Goal: Task Accomplishment & Management: Use online tool/utility

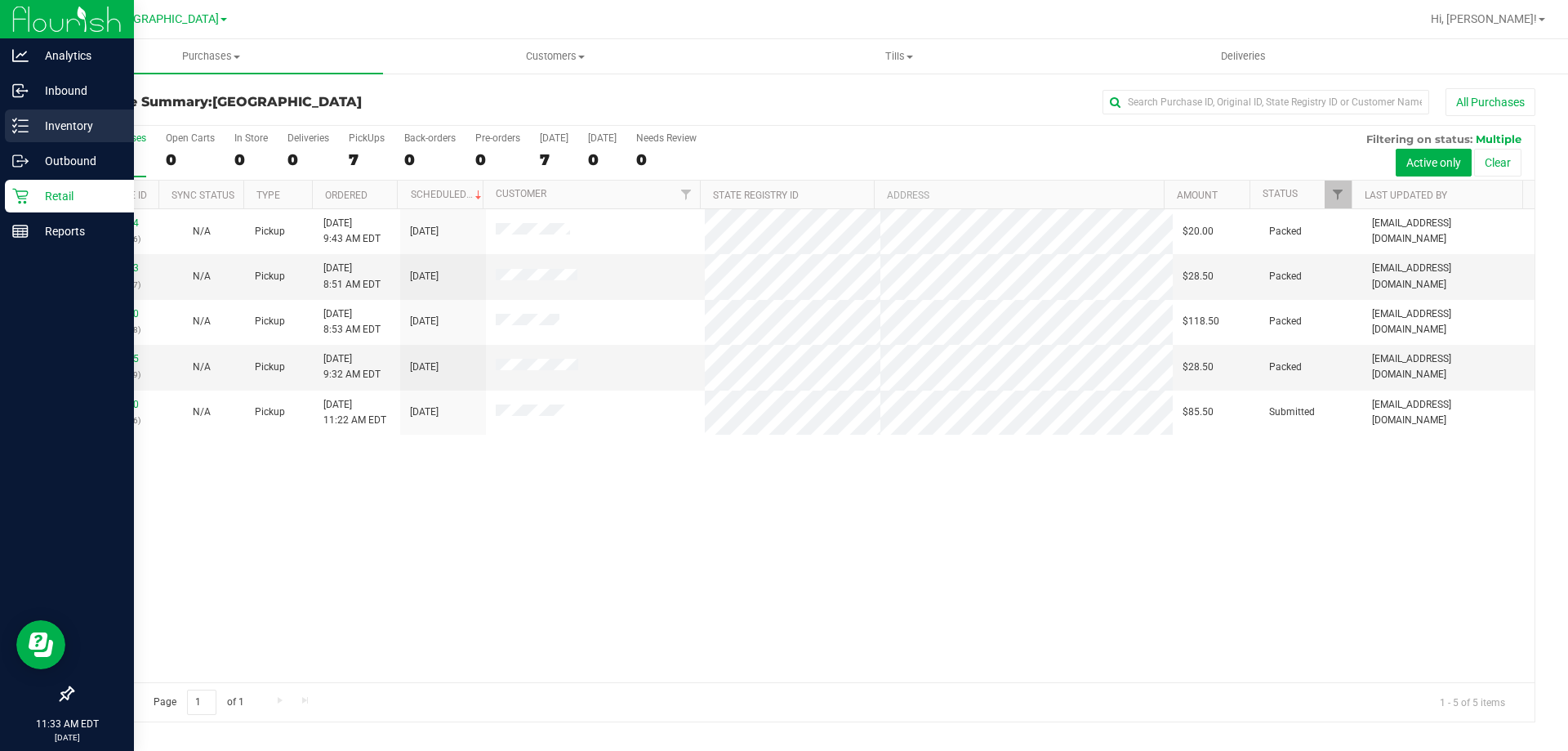
click at [55, 121] on p "Inventory" at bounding box center [77, 125] width 98 height 20
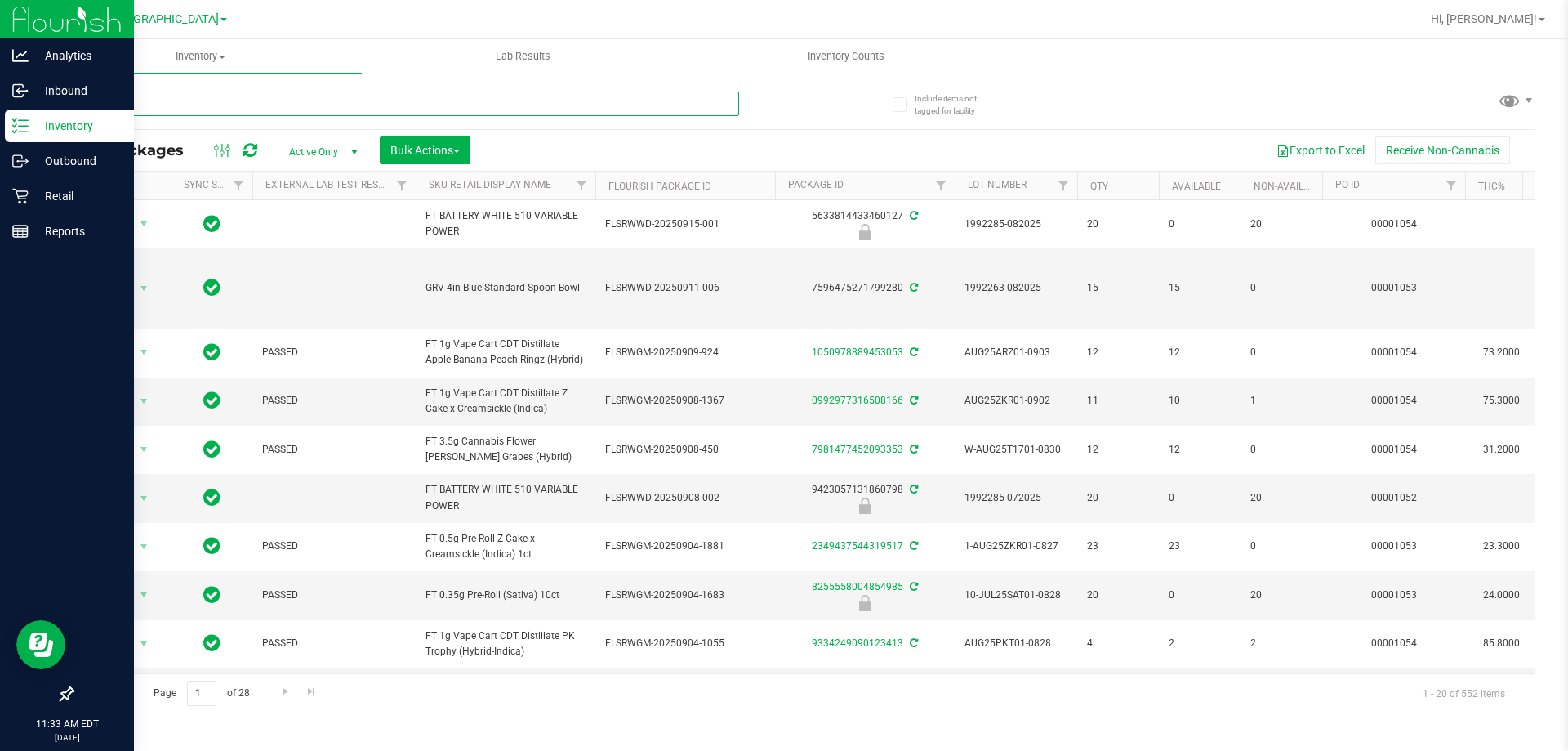
click at [249, 104] on input "text" at bounding box center [405, 103] width 667 height 25
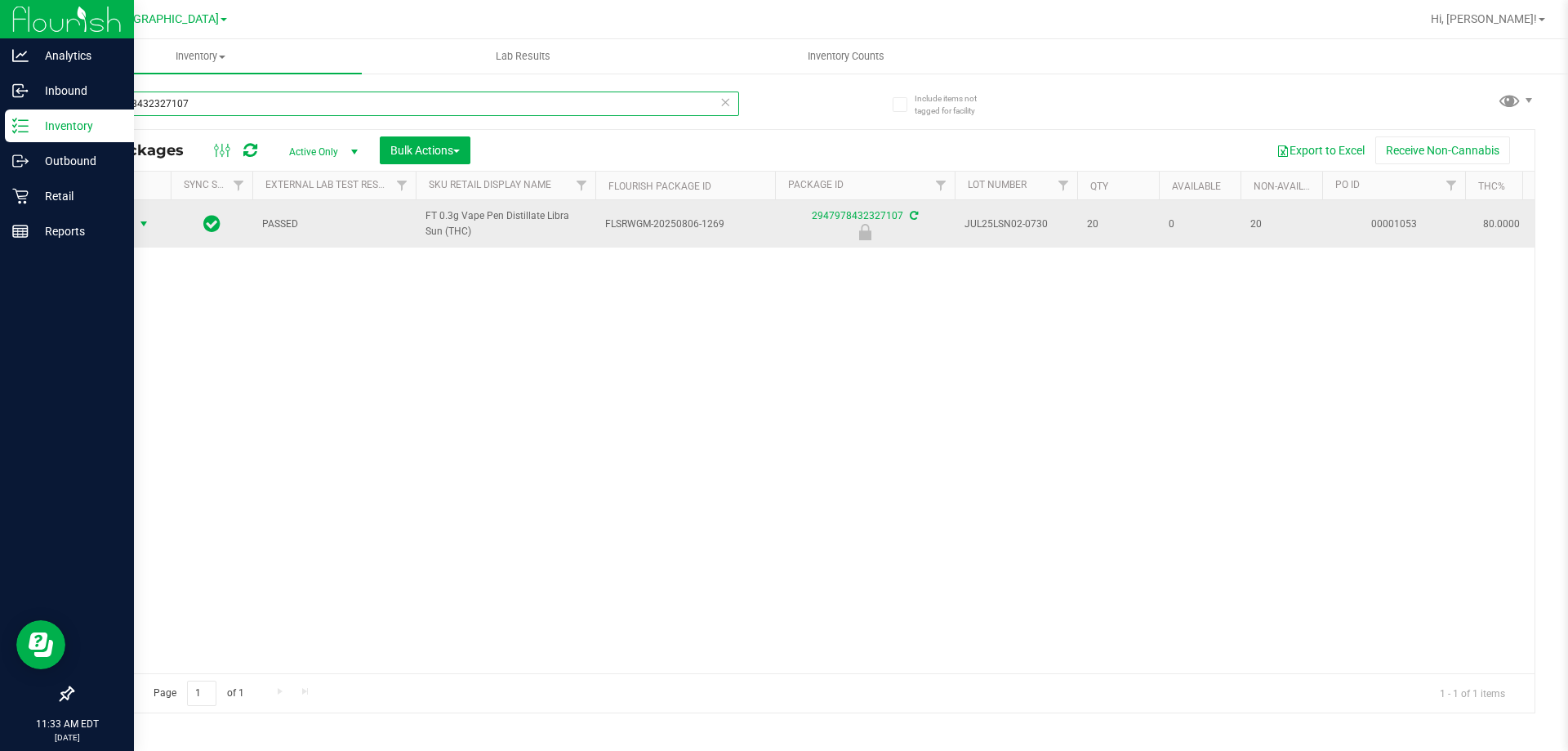
type input "2947978432327107"
click at [150, 226] on span "select" at bounding box center [143, 223] width 13 height 13
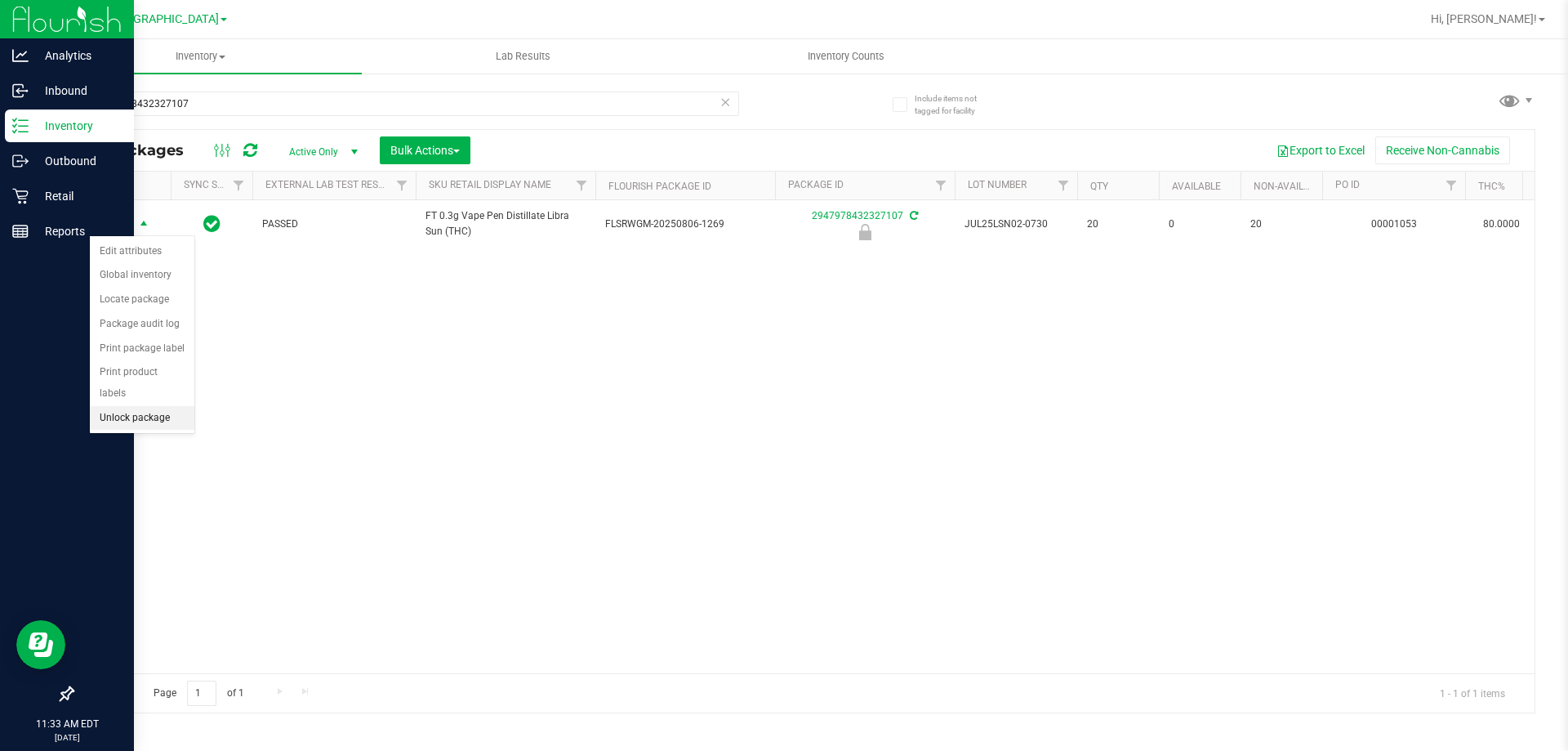
click at [157, 406] on li "Unlock package" at bounding box center [142, 418] width 105 height 25
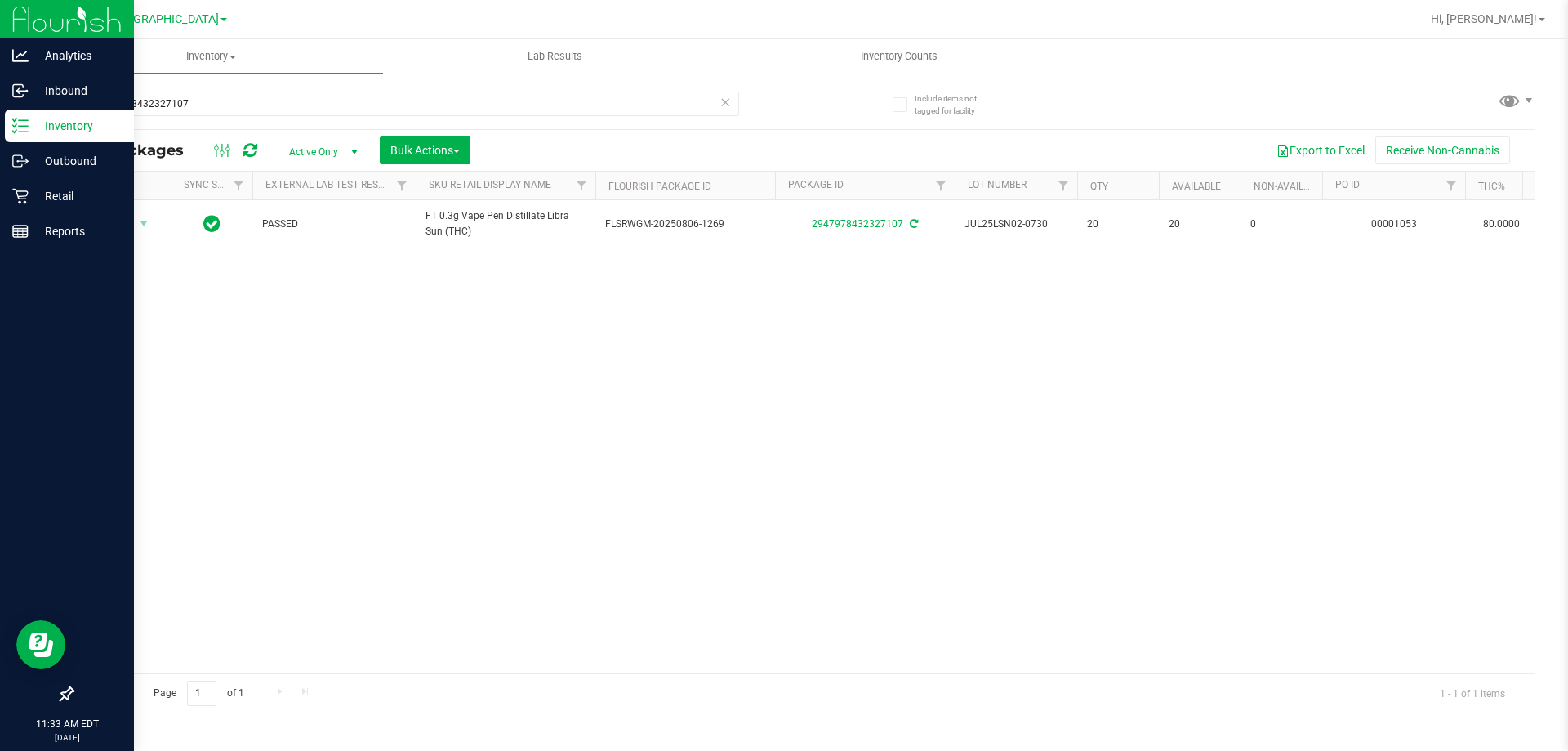
click at [726, 102] on icon at bounding box center [724, 100] width 11 height 20
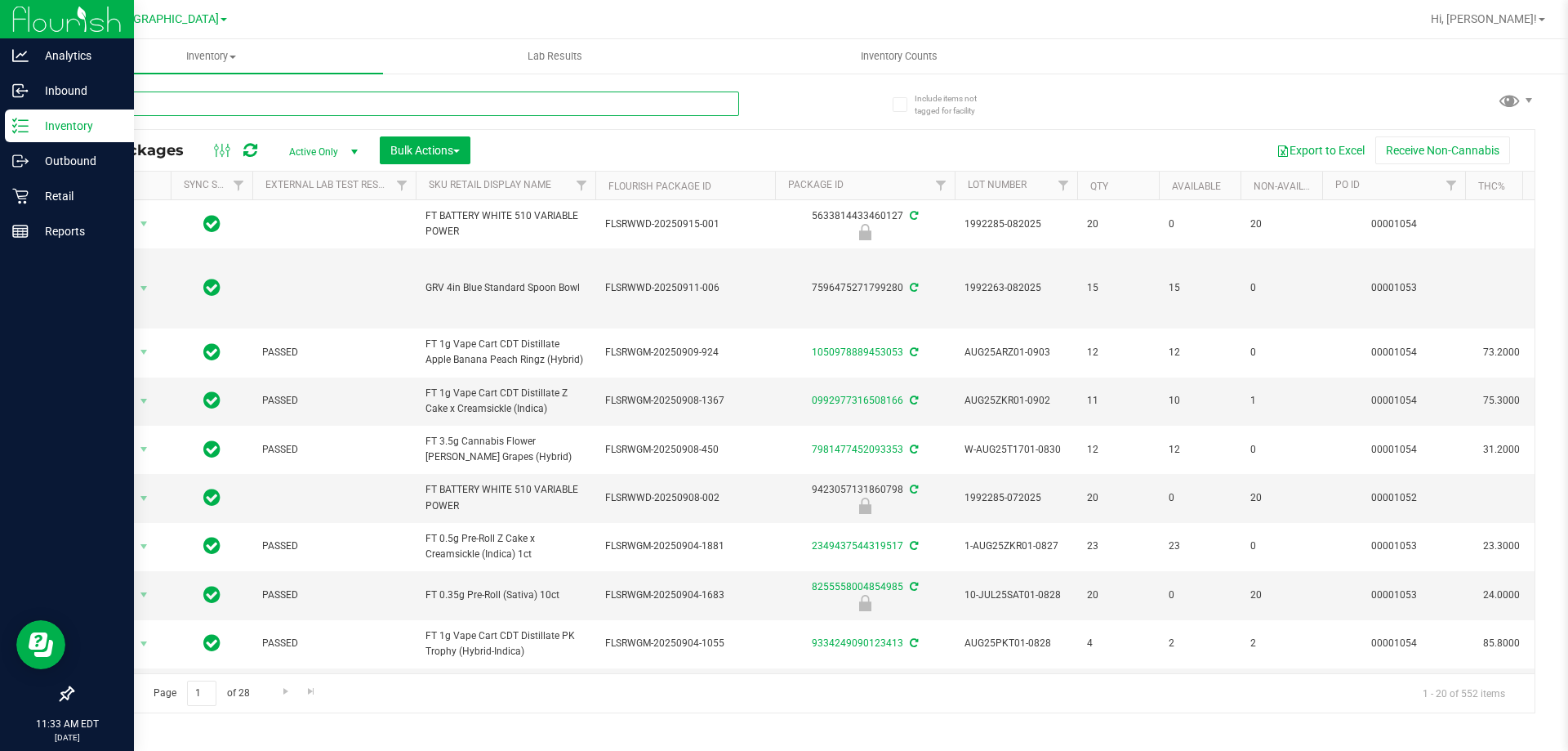
click at [352, 102] on input "text" at bounding box center [405, 103] width 667 height 25
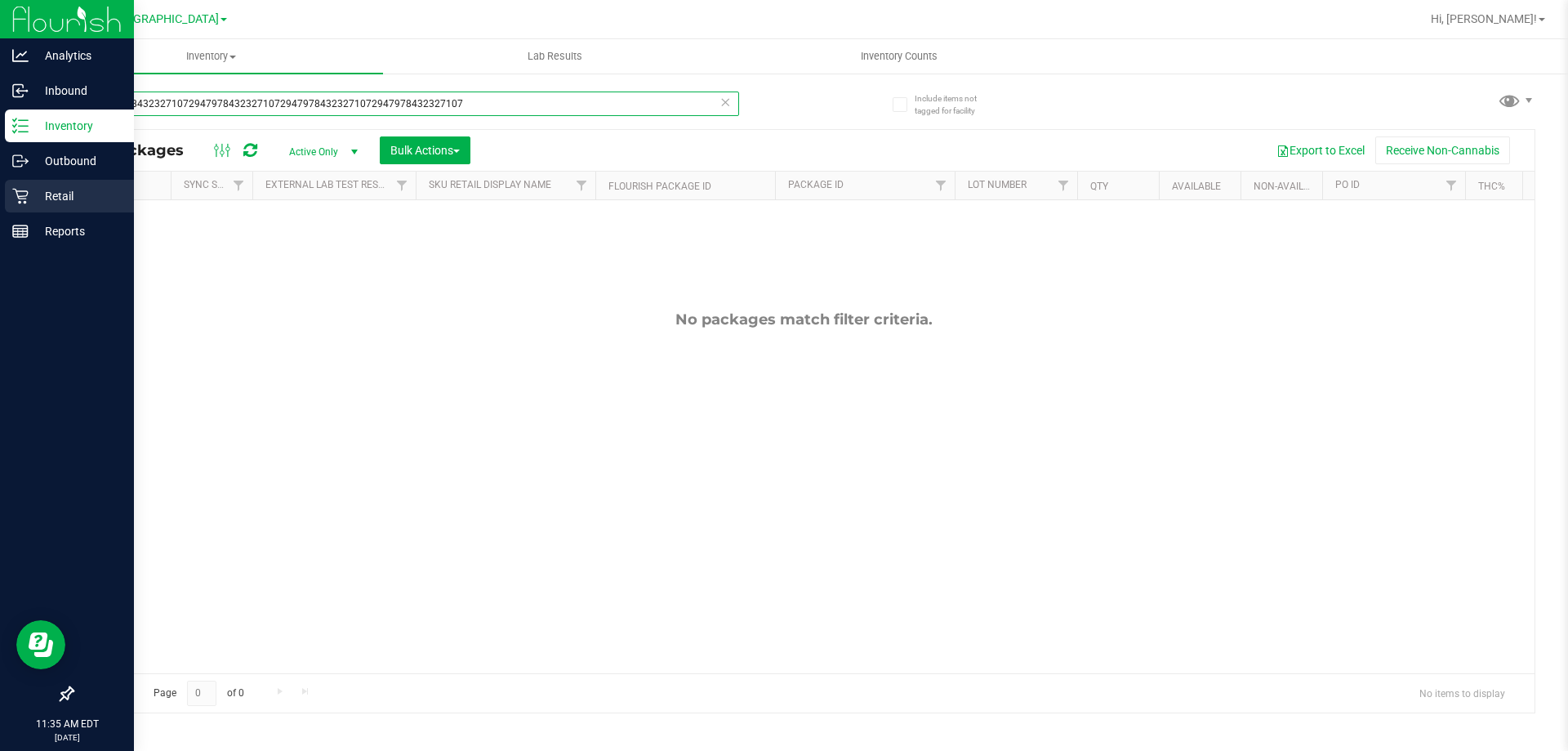
type input "2947978432327107294797843232710729479784323271072947978432327107"
drag, startPoint x: 70, startPoint y: 194, endPoint x: 54, endPoint y: 188, distance: 17.1
click at [70, 193] on p "Retail" at bounding box center [77, 196] width 98 height 20
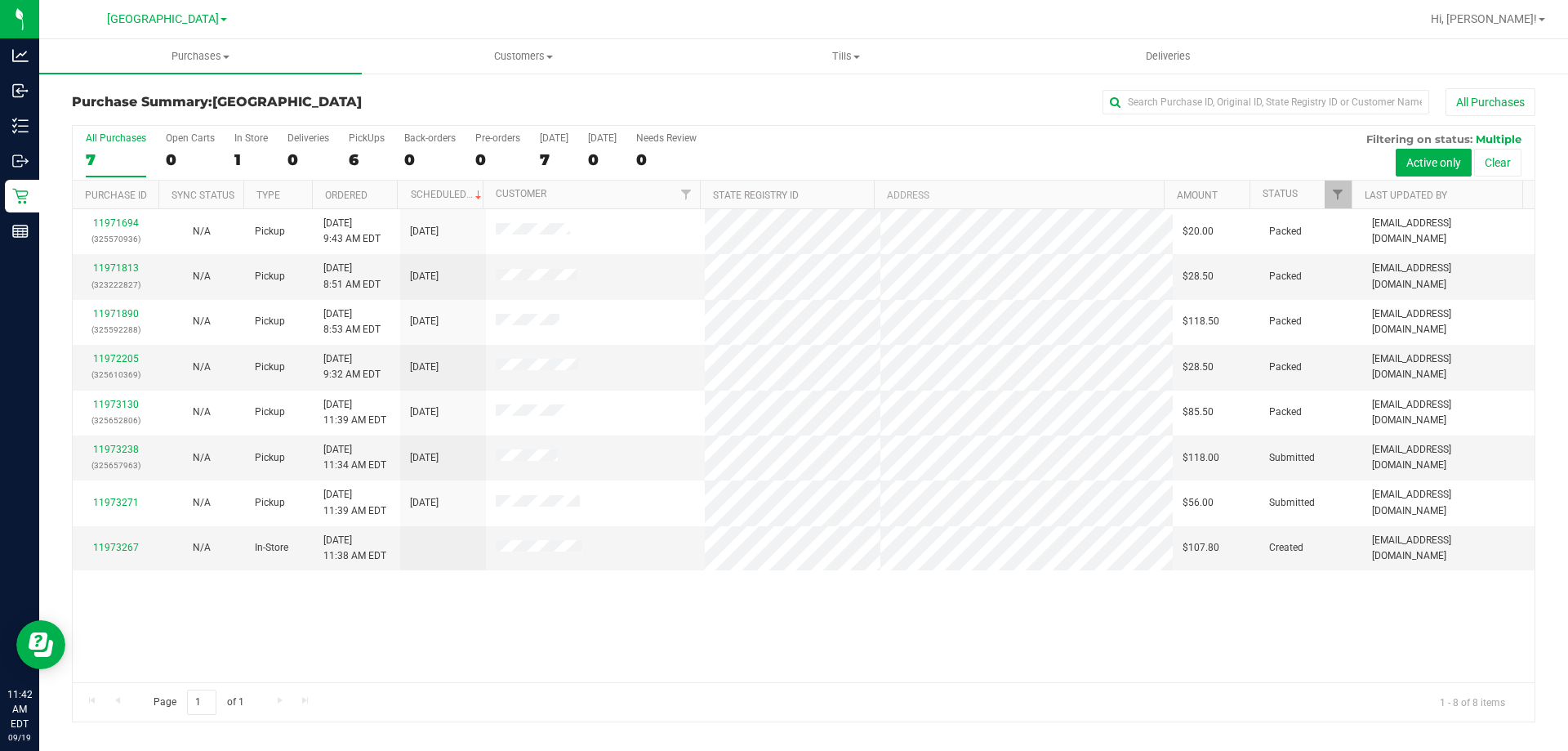
click at [541, 616] on div "11971694 (325570936) N/A Pickup [DATE] 9:43 AM EDT 9/19/2025 $20.00 Packed [EMA…" at bounding box center [803, 445] width 1462 height 473
click at [95, 550] on link "11973267" at bounding box center [116, 547] width 46 height 11
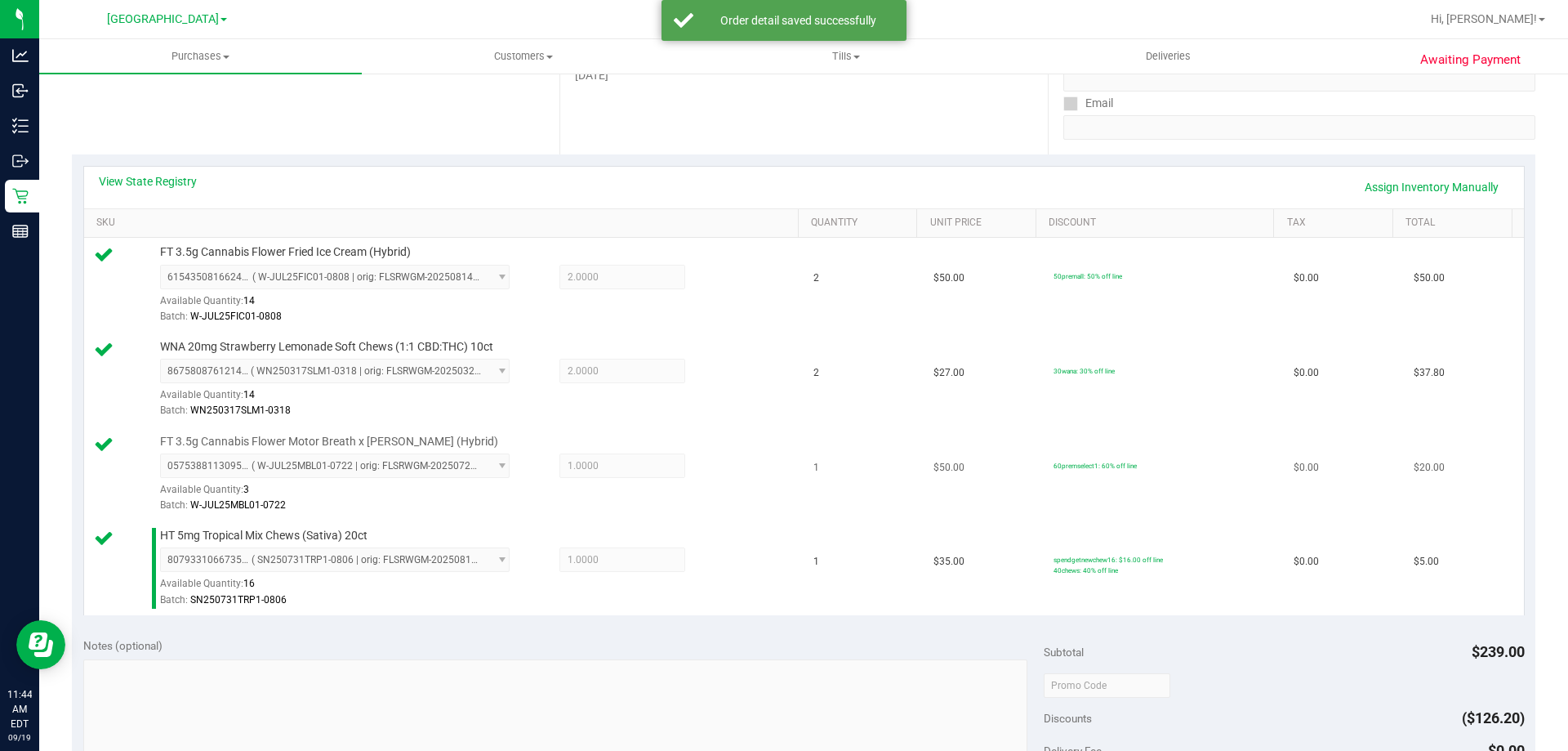
scroll to position [490, 0]
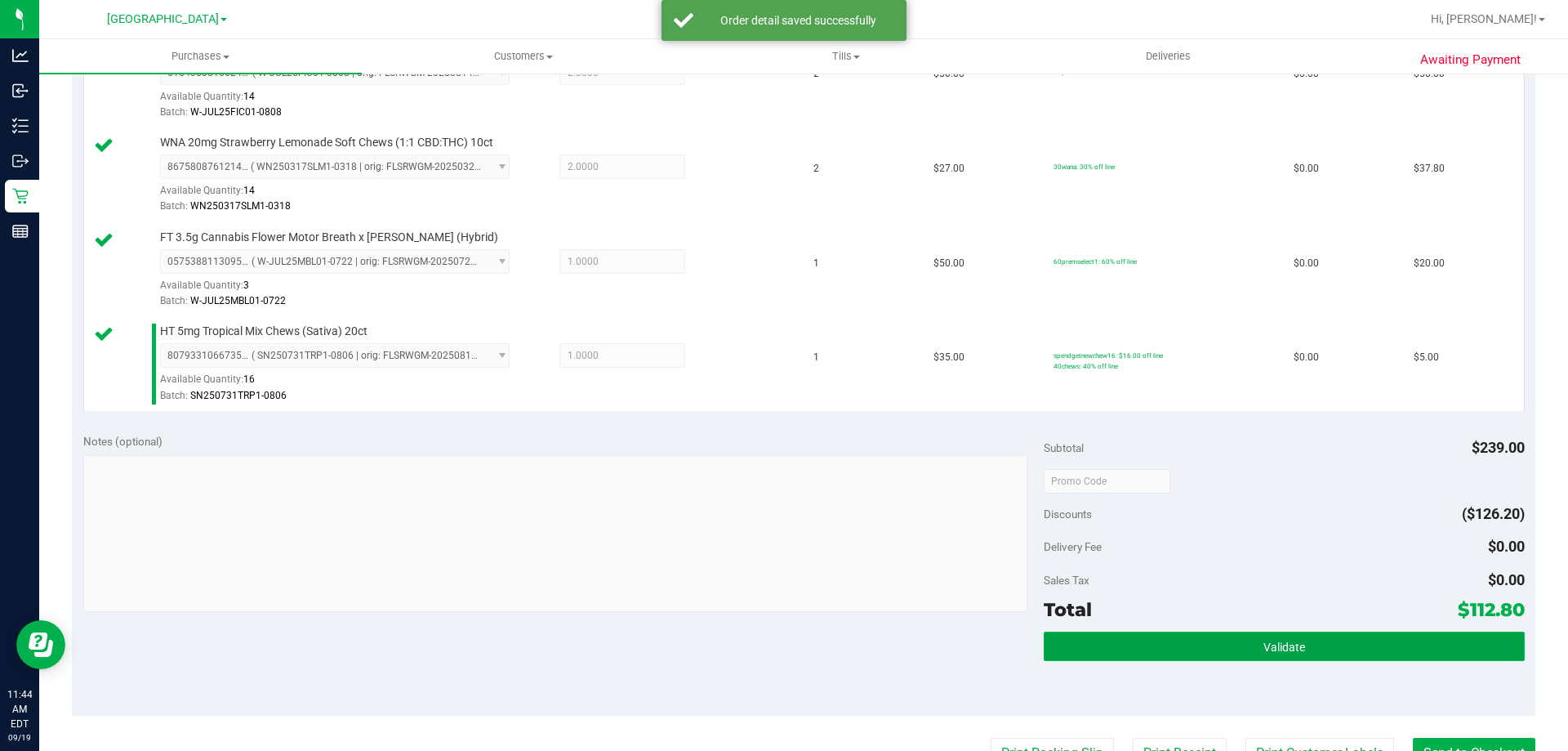
click at [1252, 651] on button "Validate" at bounding box center [1284, 645] width 480 height 30
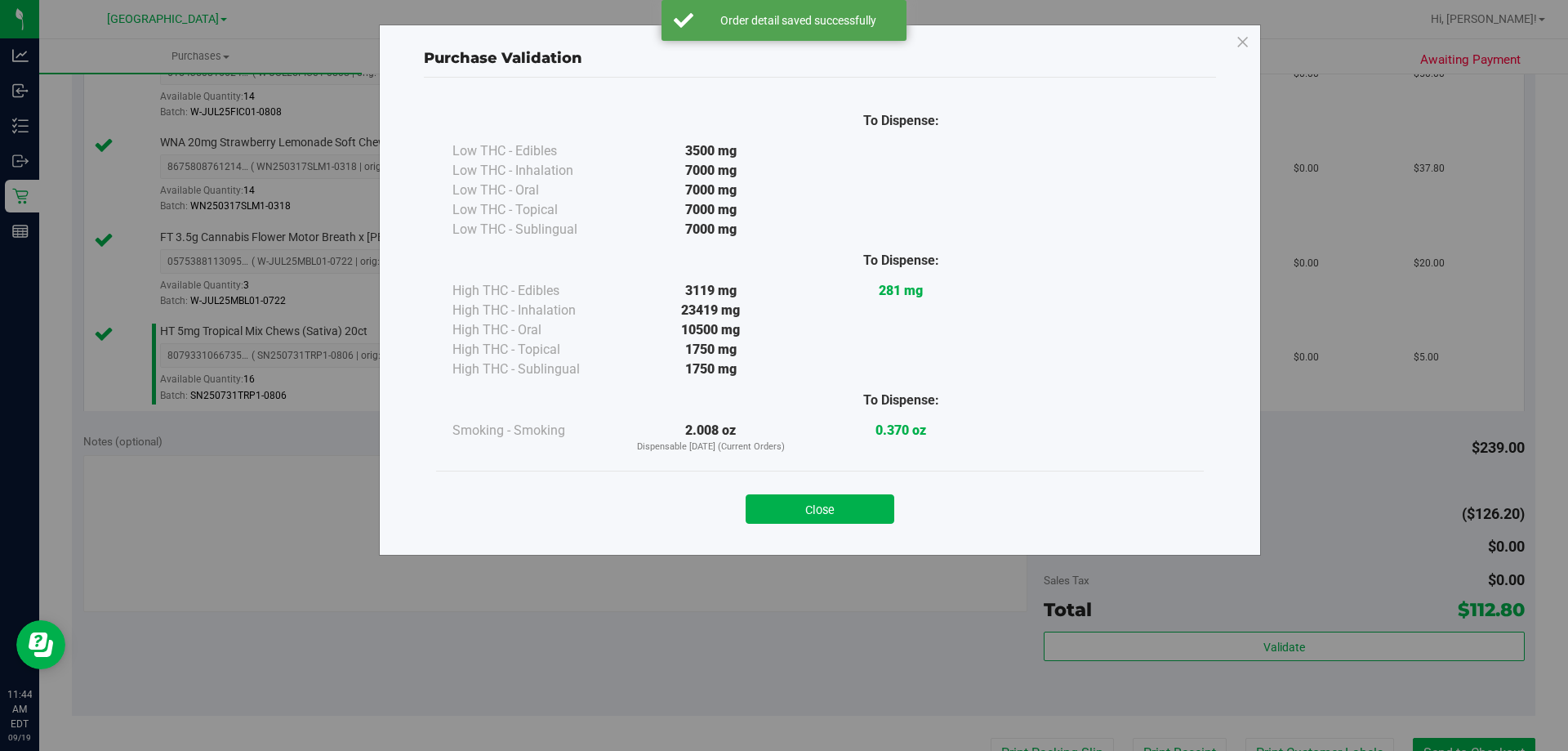
click at [865, 507] on button "Close" at bounding box center [820, 508] width 149 height 30
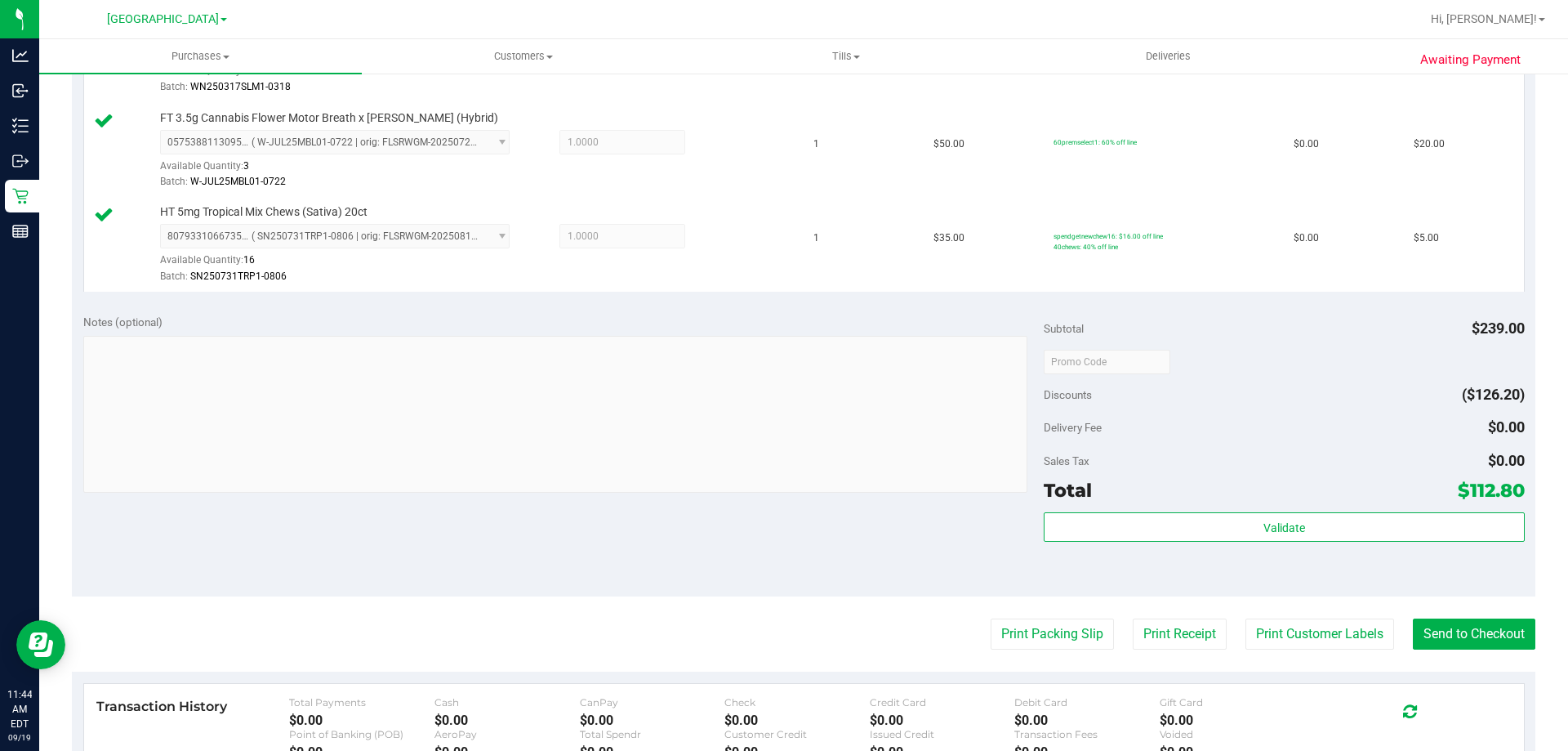
scroll to position [735, 0]
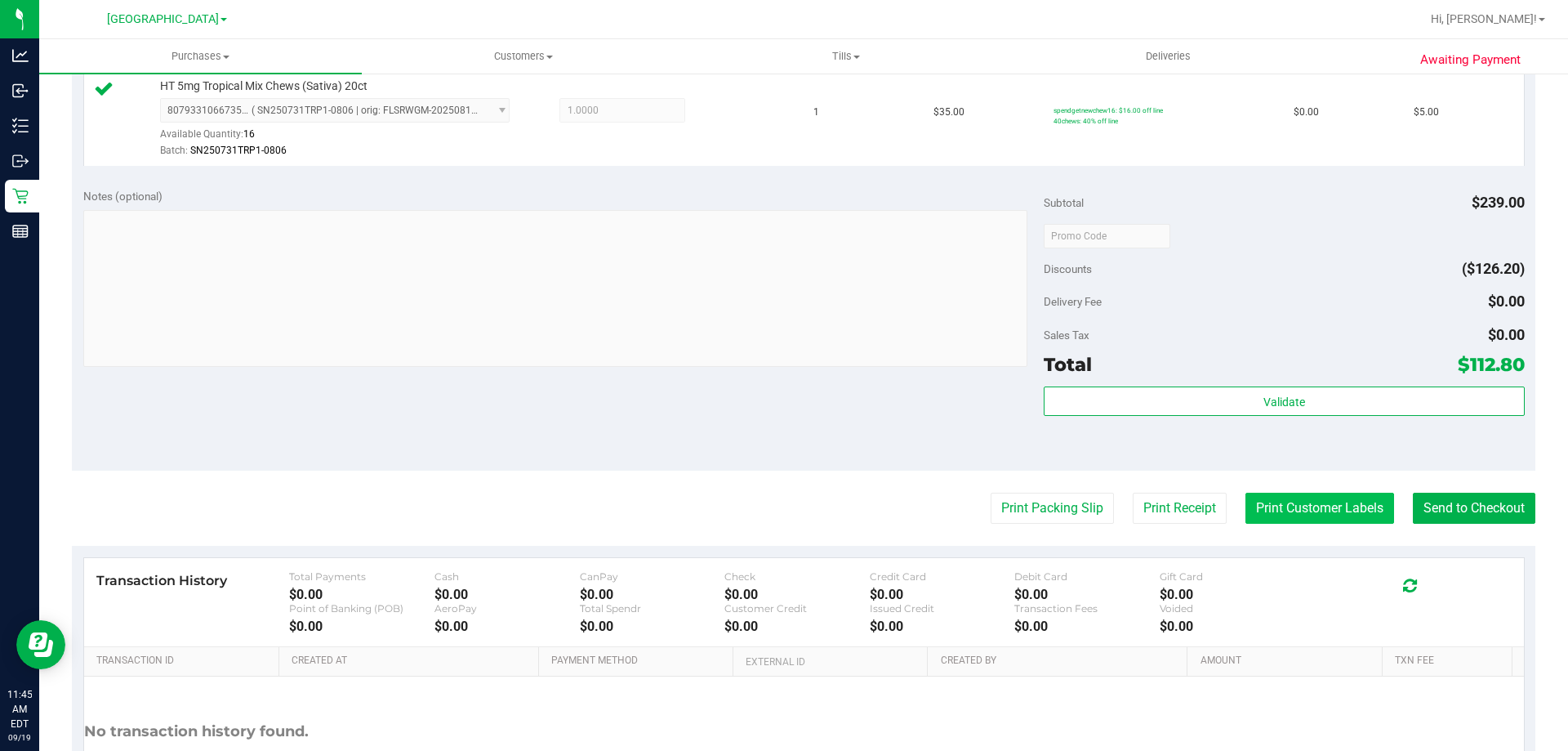
click at [1323, 517] on button "Print Customer Labels" at bounding box center [1319, 507] width 149 height 31
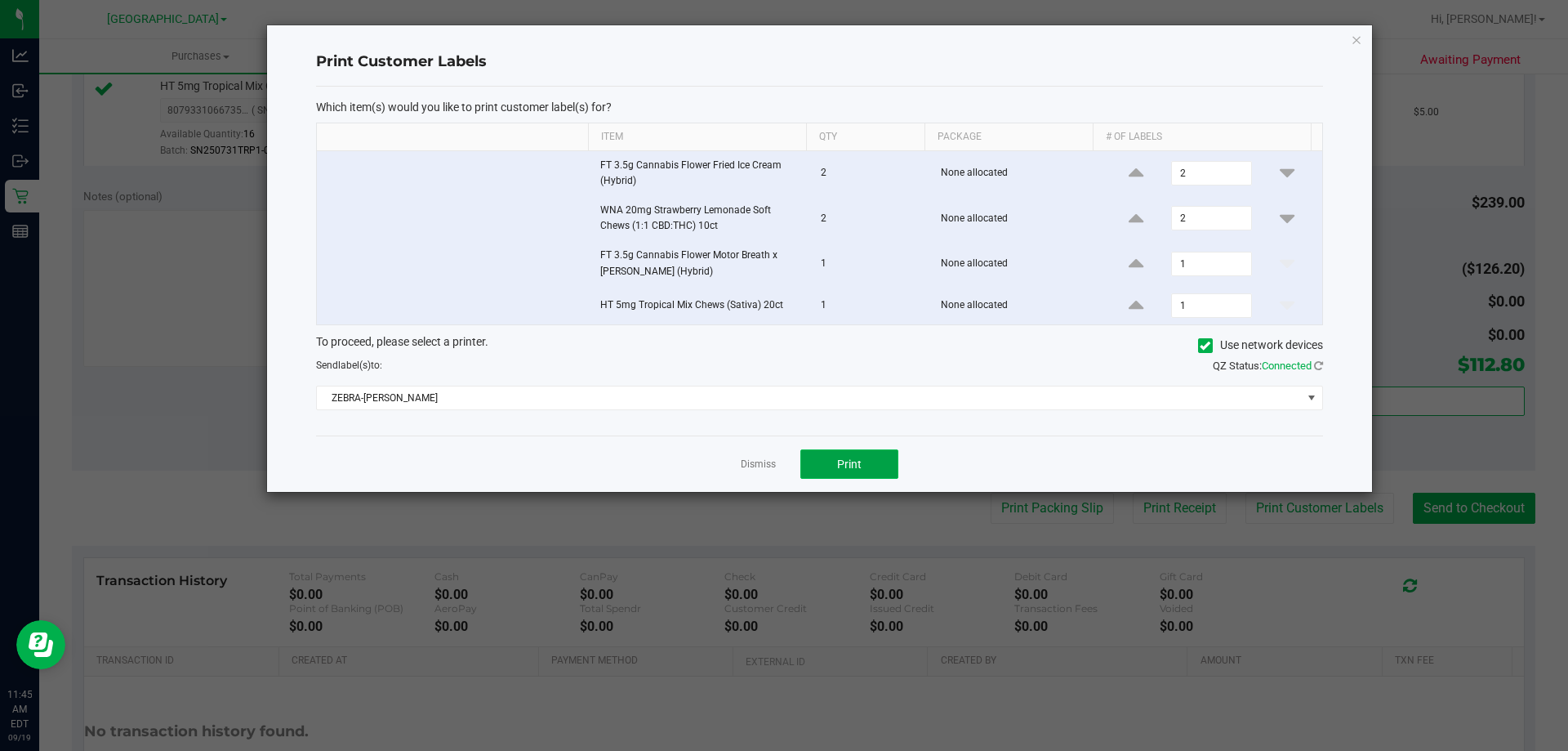
click at [838, 461] on span "Print" at bounding box center [849, 463] width 25 height 13
click at [764, 466] on link "Dismiss" at bounding box center [758, 464] width 35 height 14
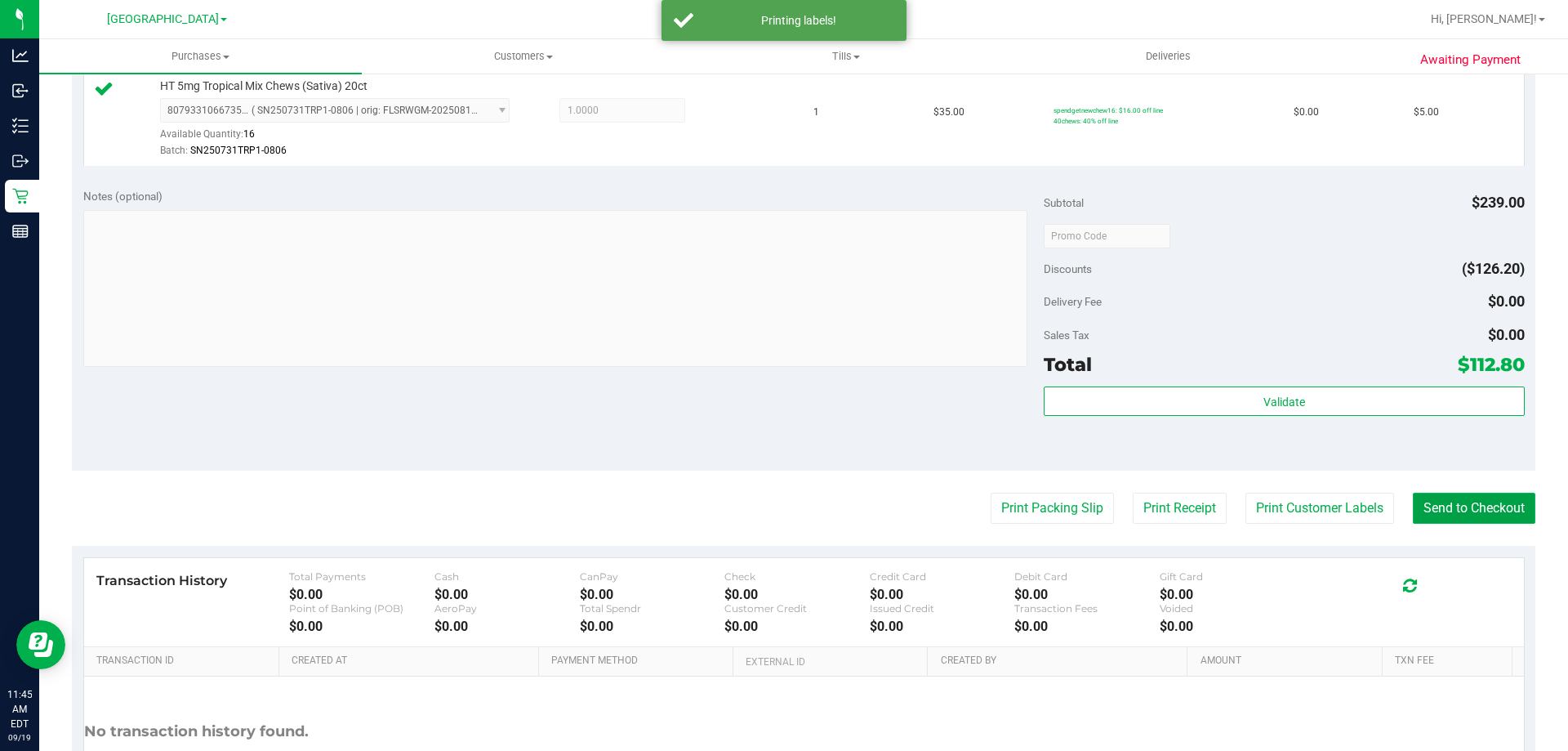
drag, startPoint x: 1496, startPoint y: 507, endPoint x: 1420, endPoint y: 500, distance: 76.3
click at [1491, 509] on button "Send to Checkout" at bounding box center [1474, 507] width 123 height 31
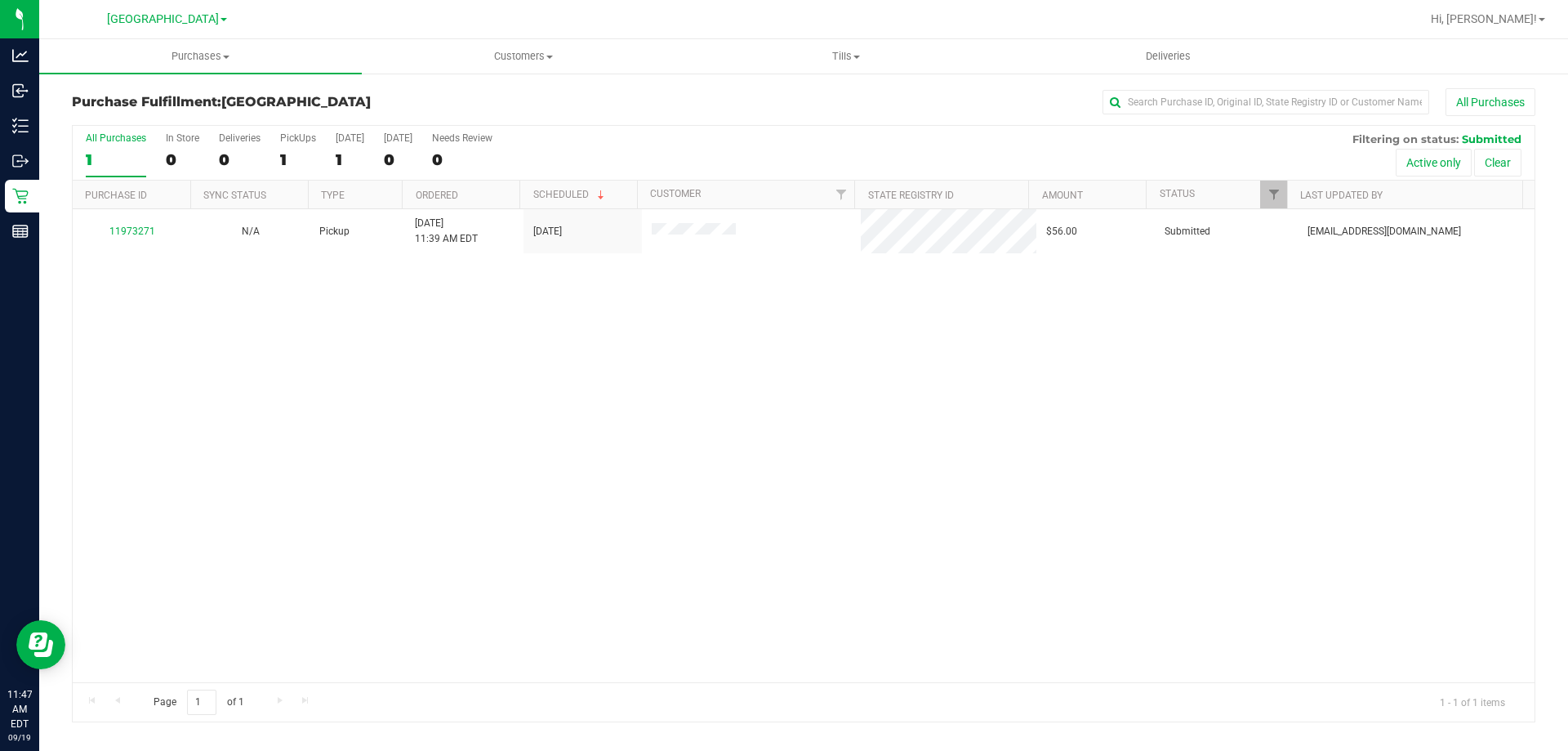
click at [664, 426] on div "11973271 N/A Pickup [DATE] 11:39 AM EDT 9/19/2025 $56.00 Submitted [EMAIL_ADDRE…" at bounding box center [803, 445] width 1462 height 473
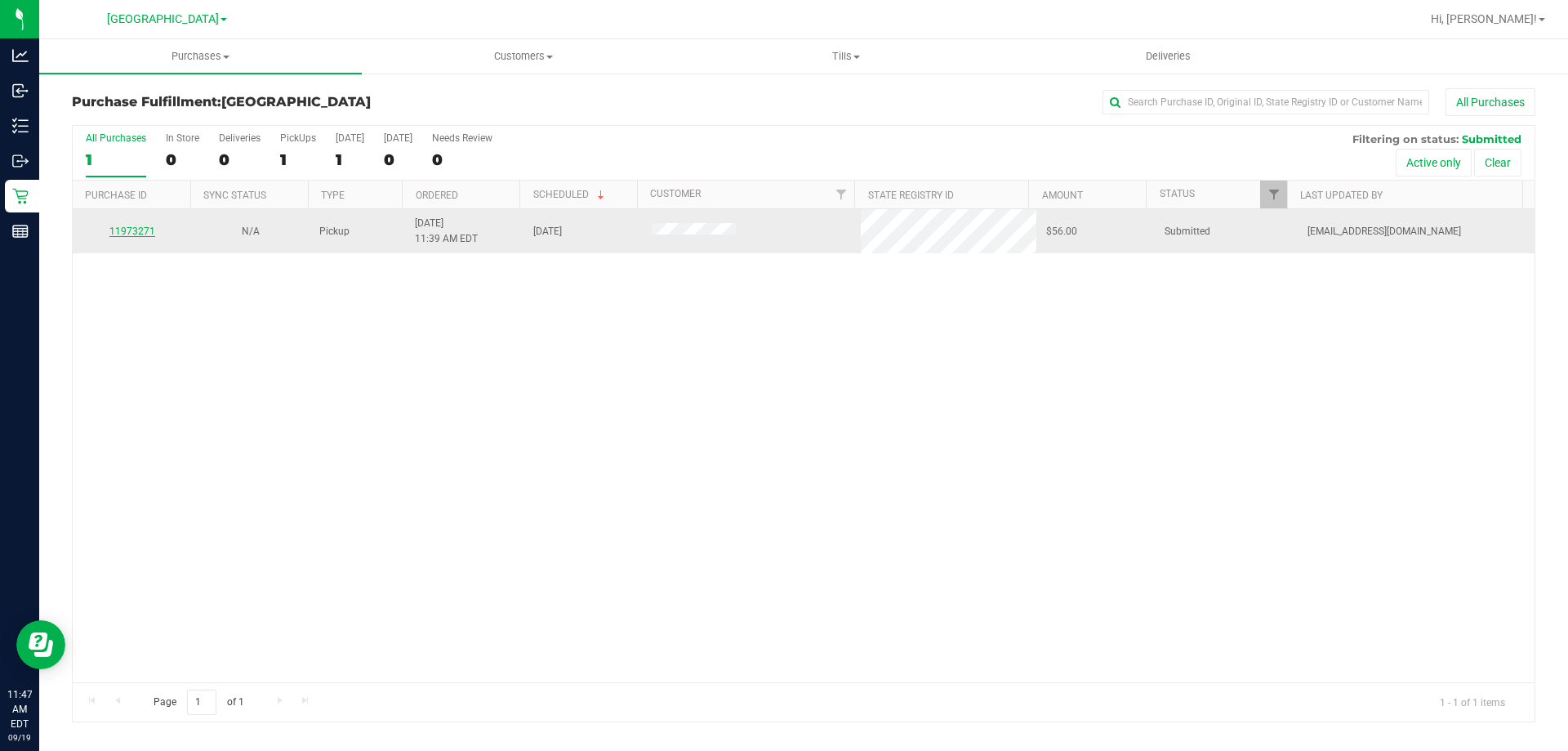
click at [150, 235] on link "11973271" at bounding box center [133, 231] width 46 height 11
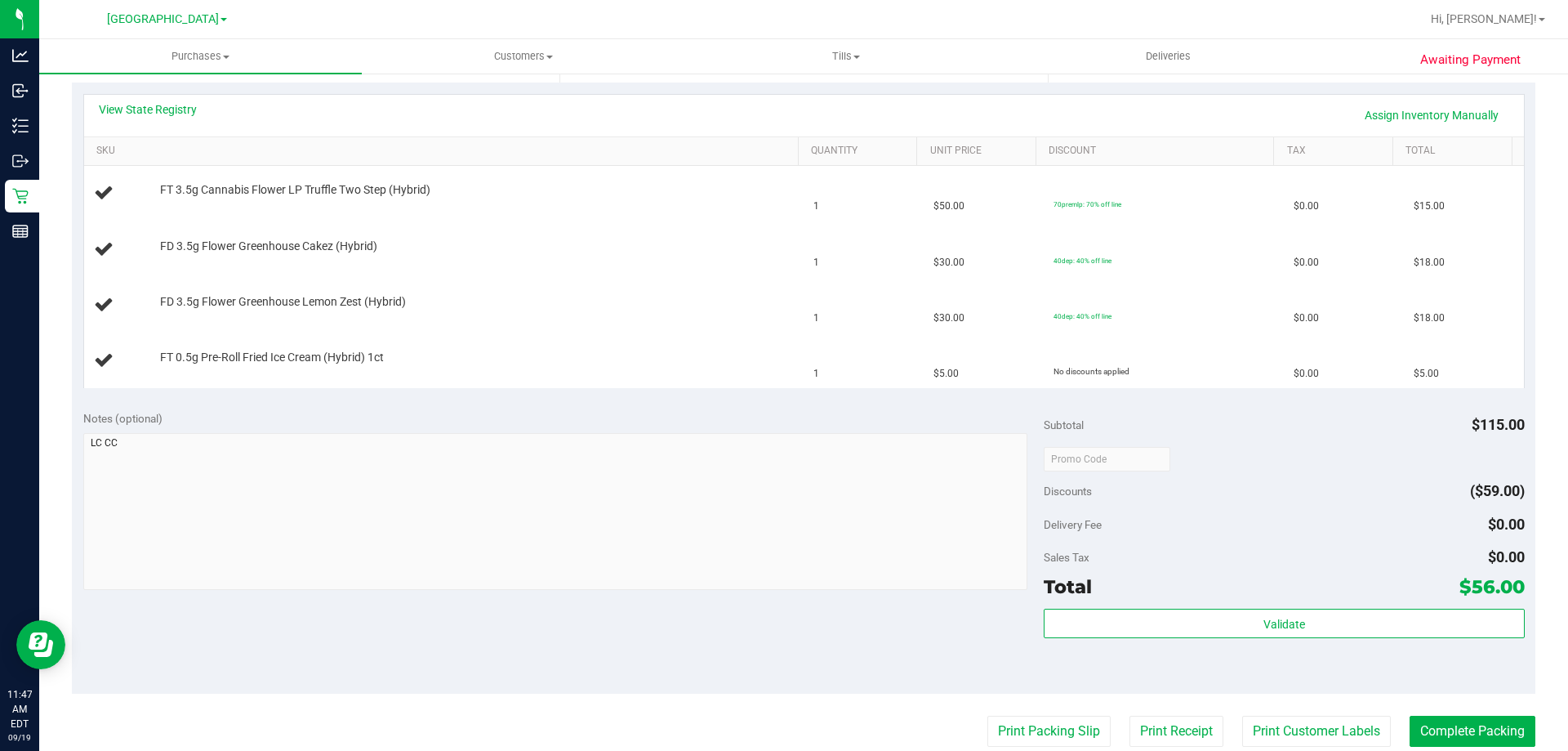
scroll to position [653, 0]
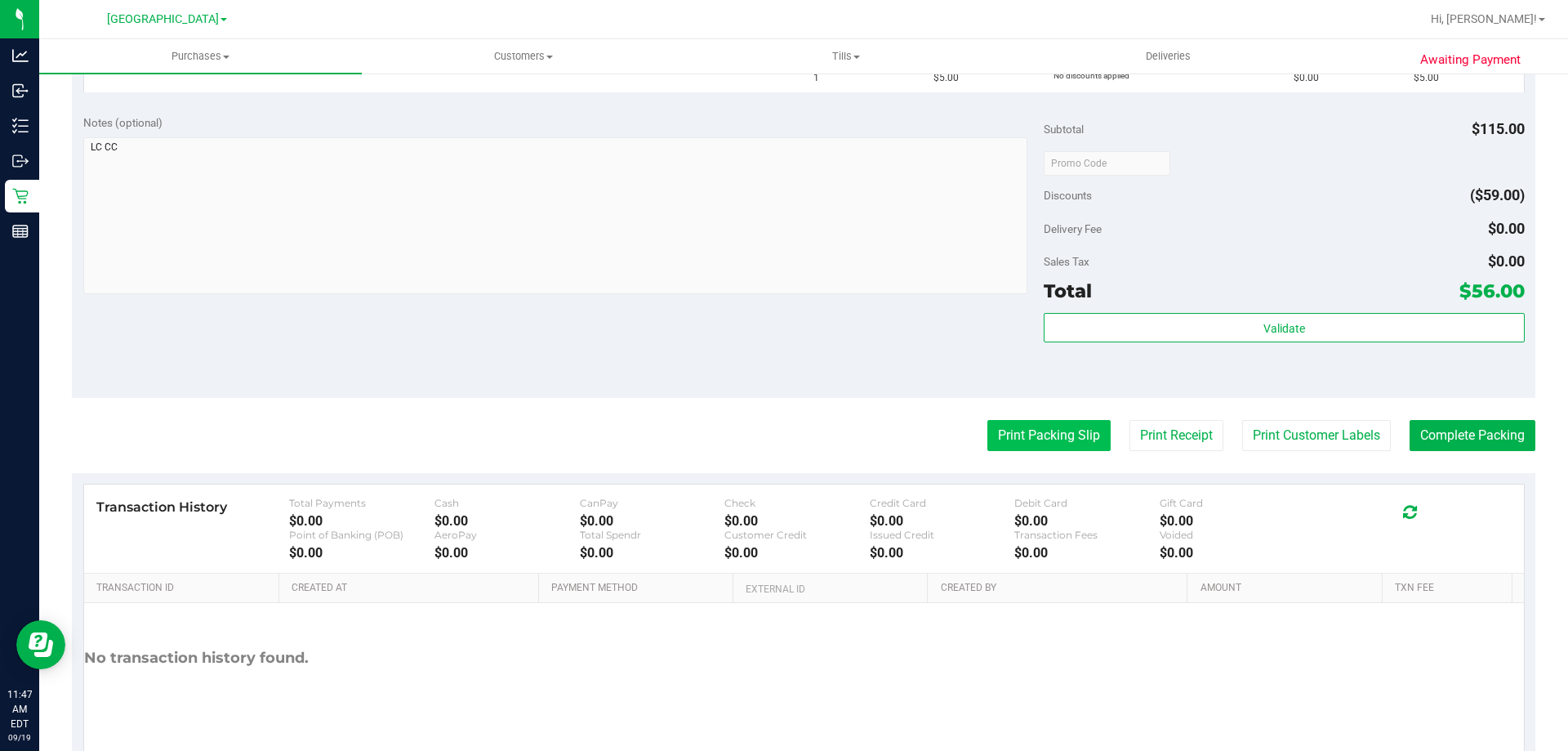
click at [1010, 431] on button "Print Packing Slip" at bounding box center [1049, 435] width 123 height 31
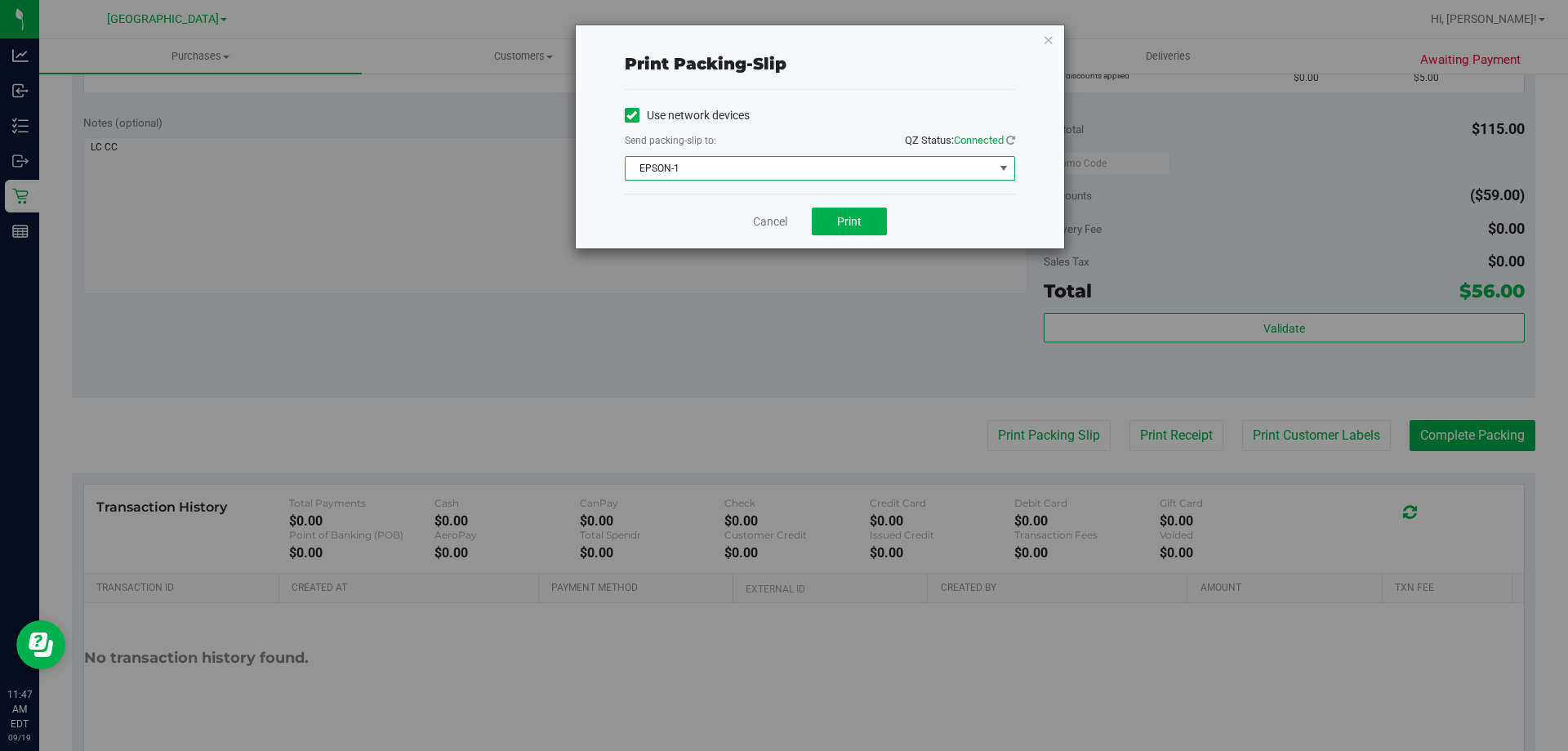
click at [915, 158] on span "EPSON-1" at bounding box center [810, 168] width 369 height 23
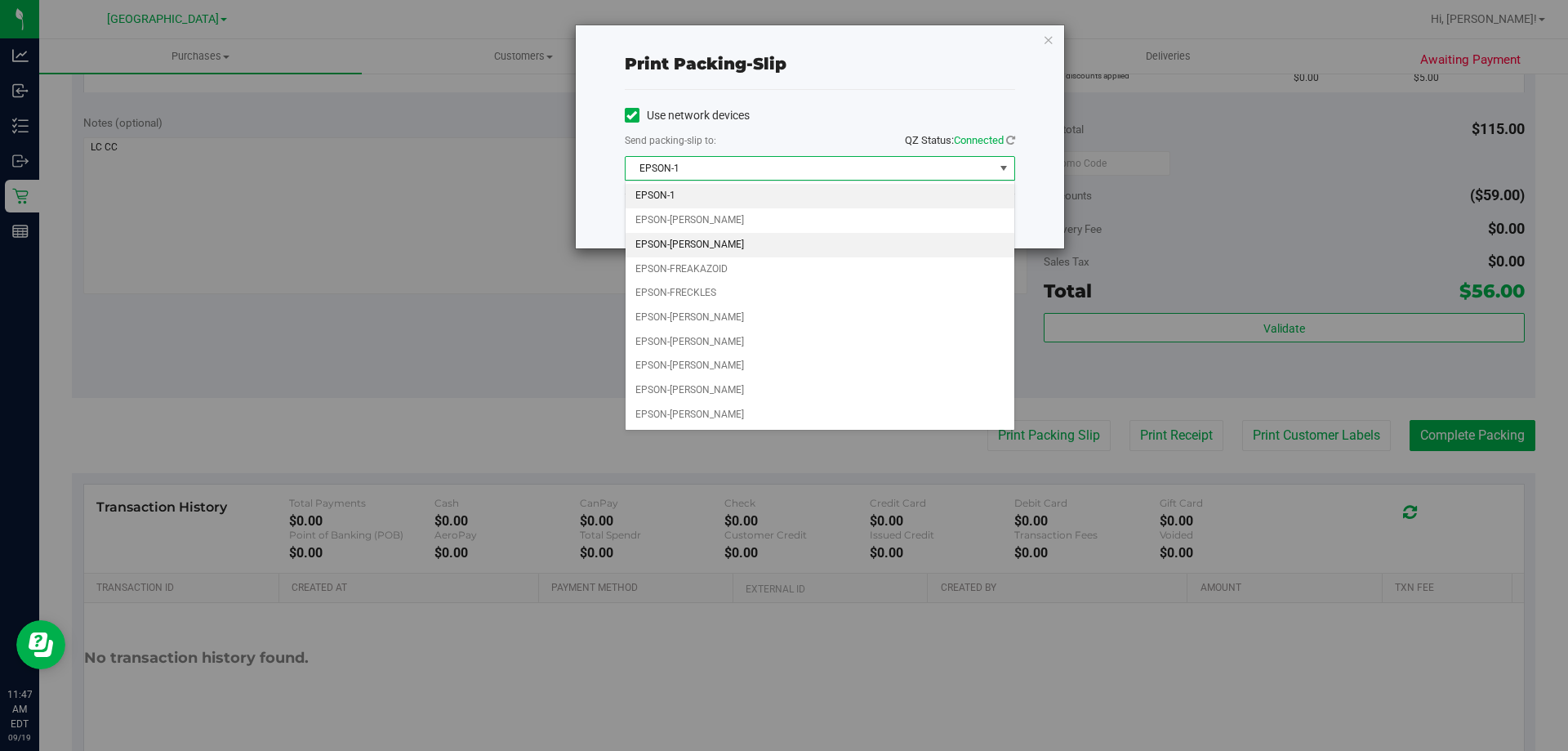
click at [756, 233] on li "EPSON-[PERSON_NAME]" at bounding box center [820, 244] width 389 height 25
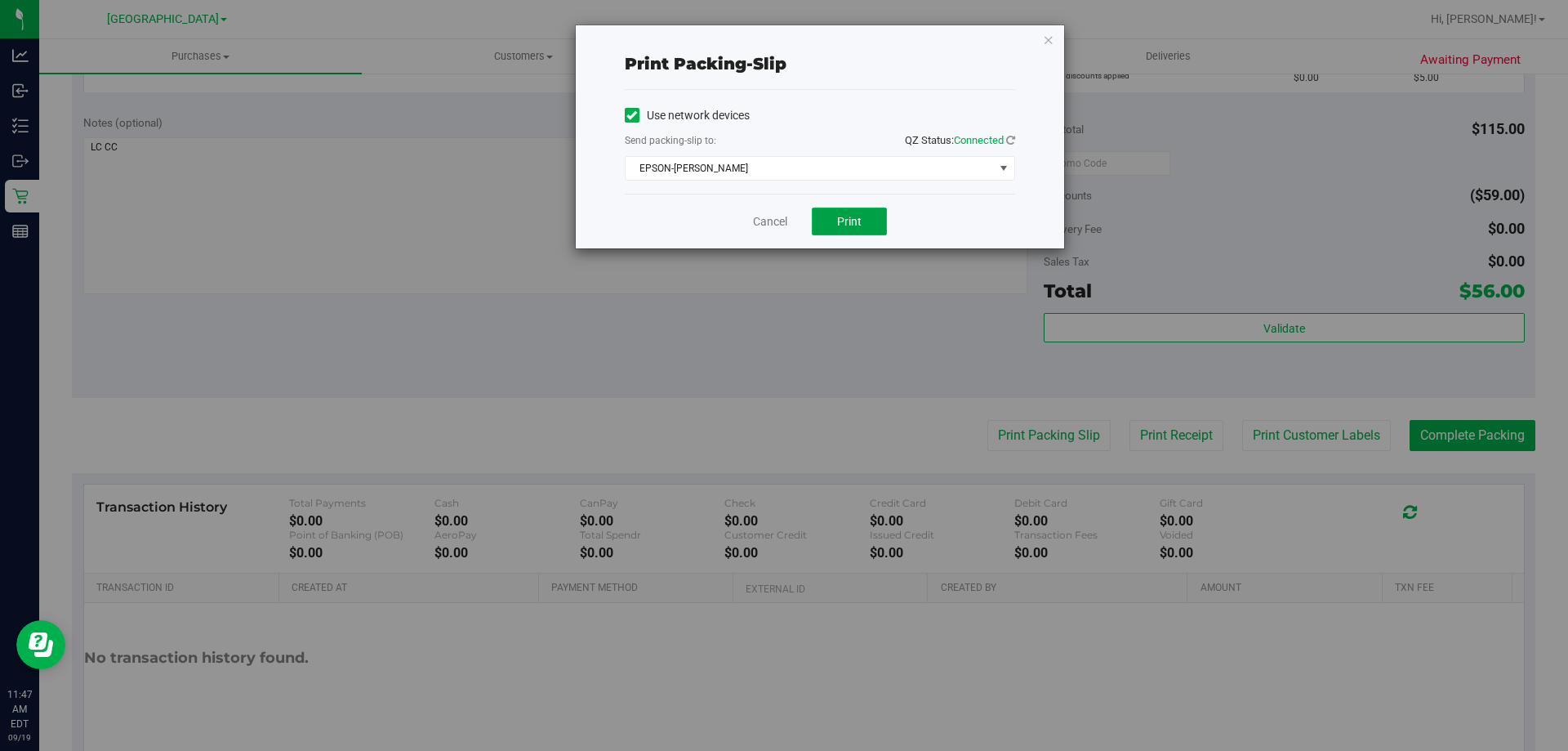
click at [848, 226] on span "Print" at bounding box center [849, 221] width 25 height 13
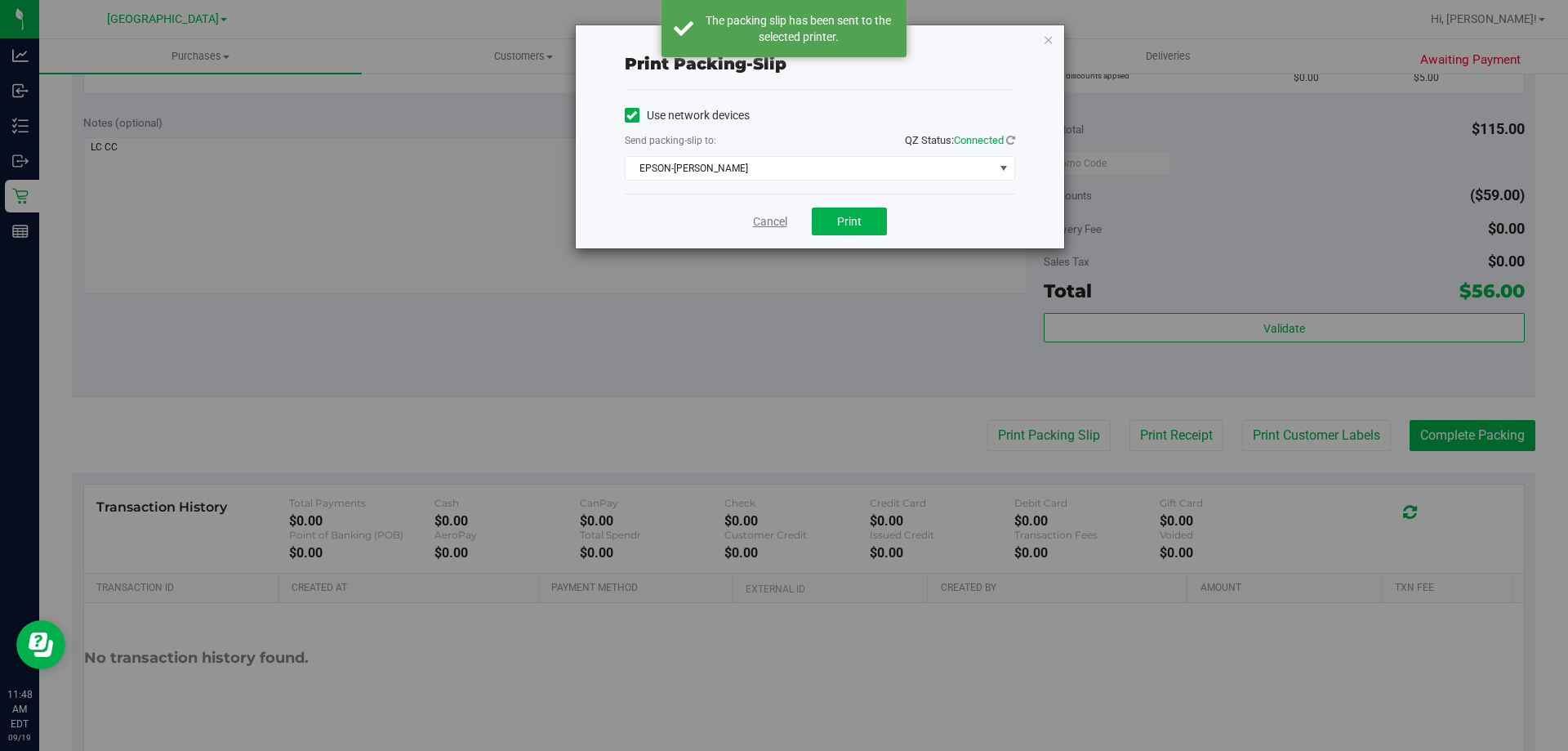
click at [770, 216] on link "Cancel" at bounding box center [770, 221] width 34 height 17
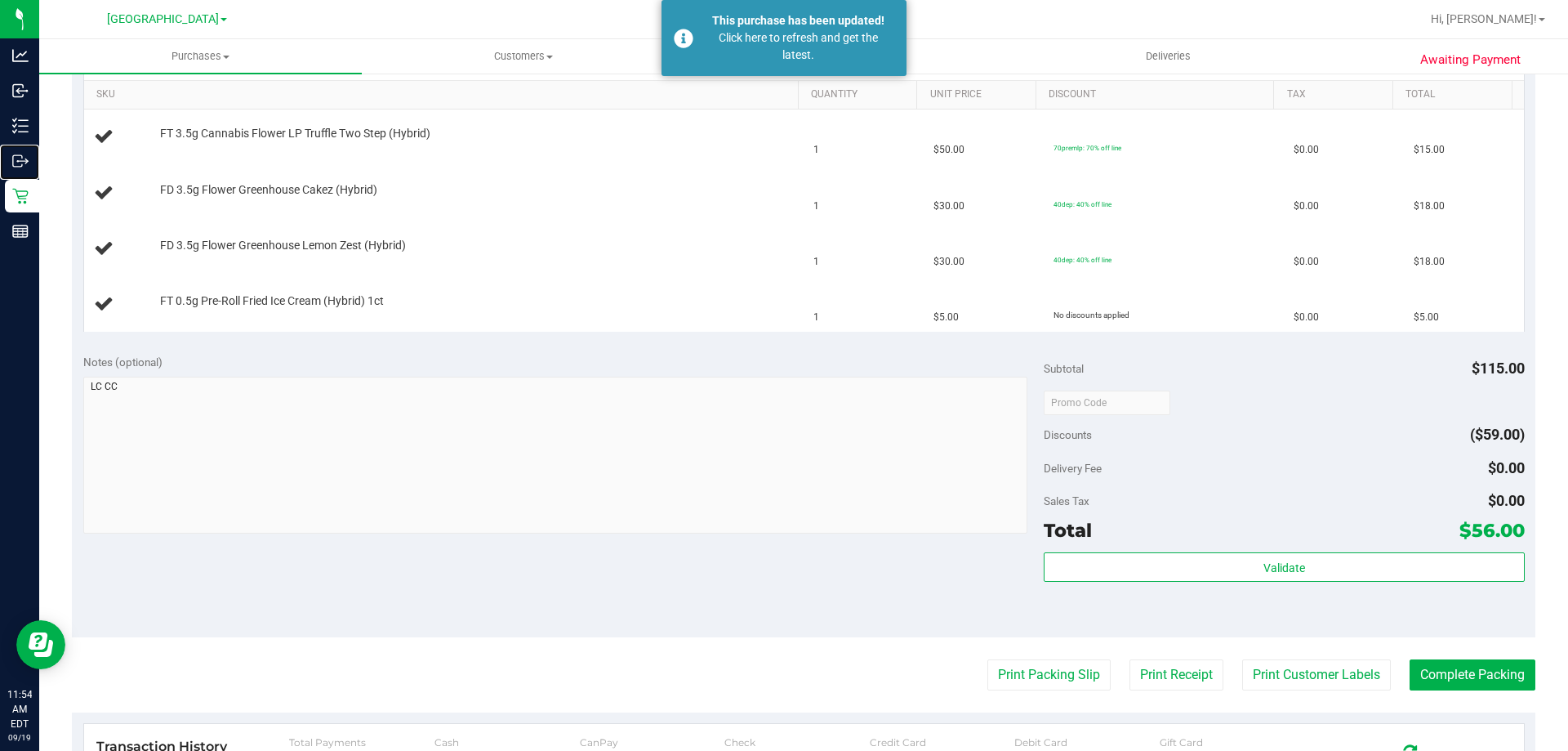
scroll to position [163, 0]
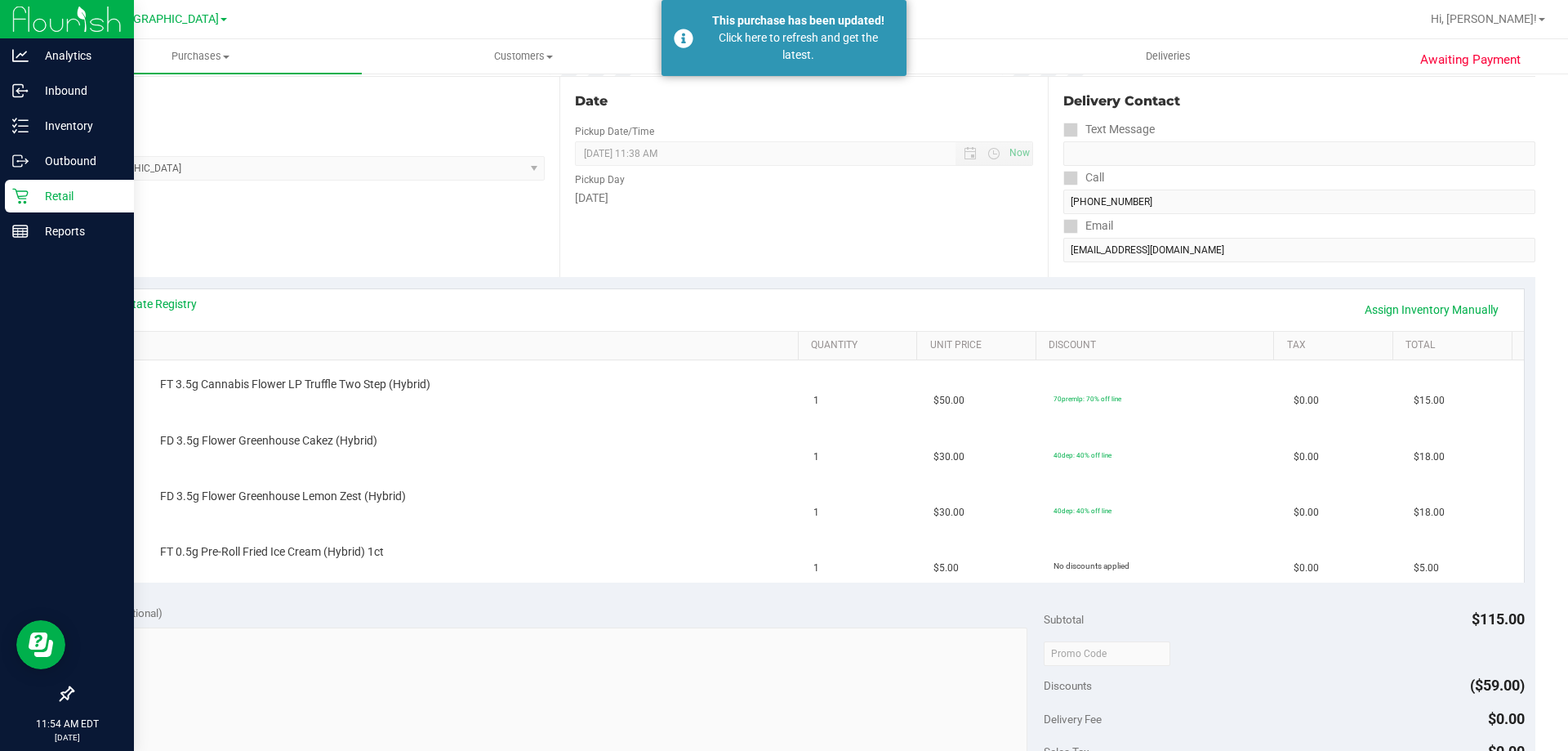
click at [50, 199] on p "Retail" at bounding box center [77, 196] width 98 height 20
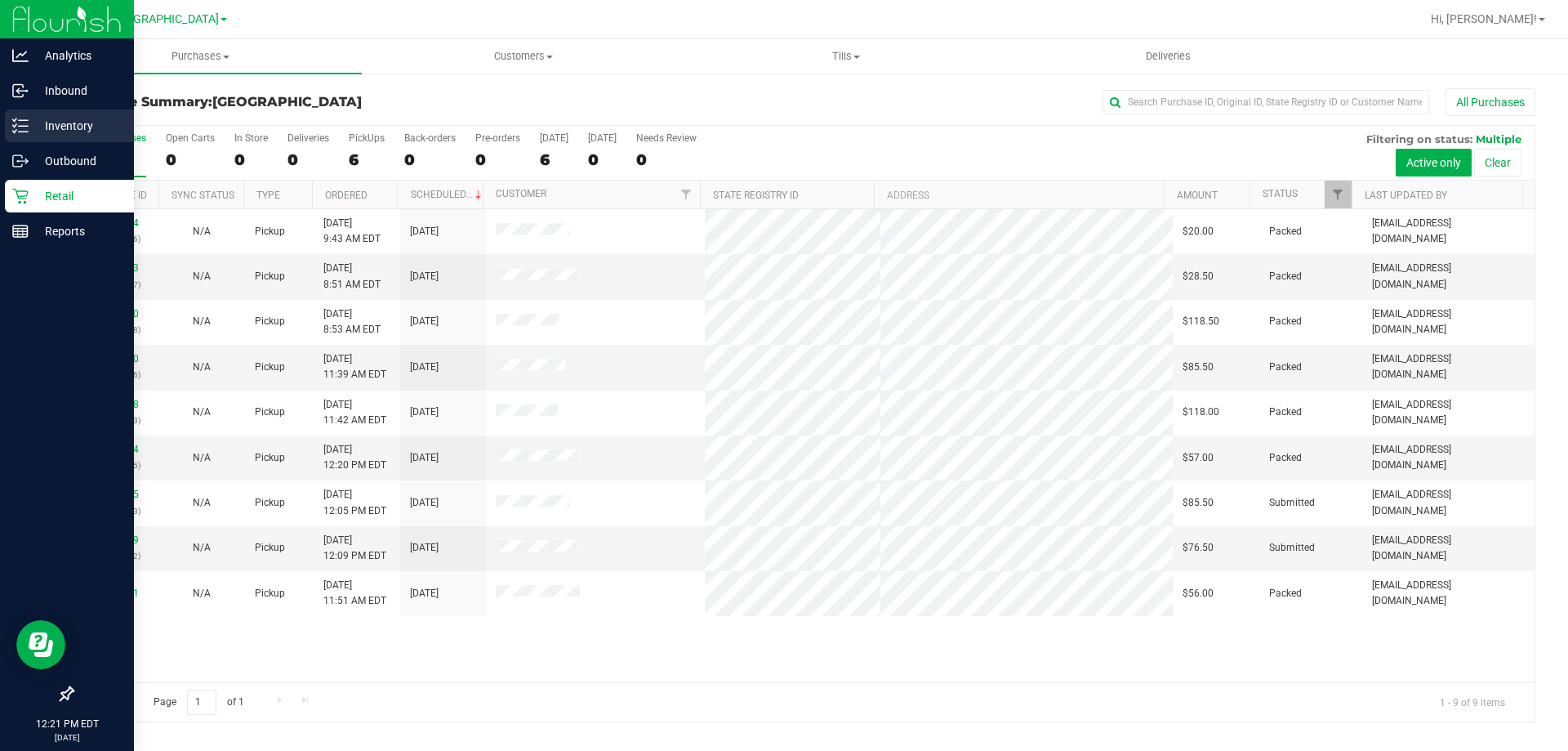
click at [63, 128] on p "Inventory" at bounding box center [77, 125] width 98 height 20
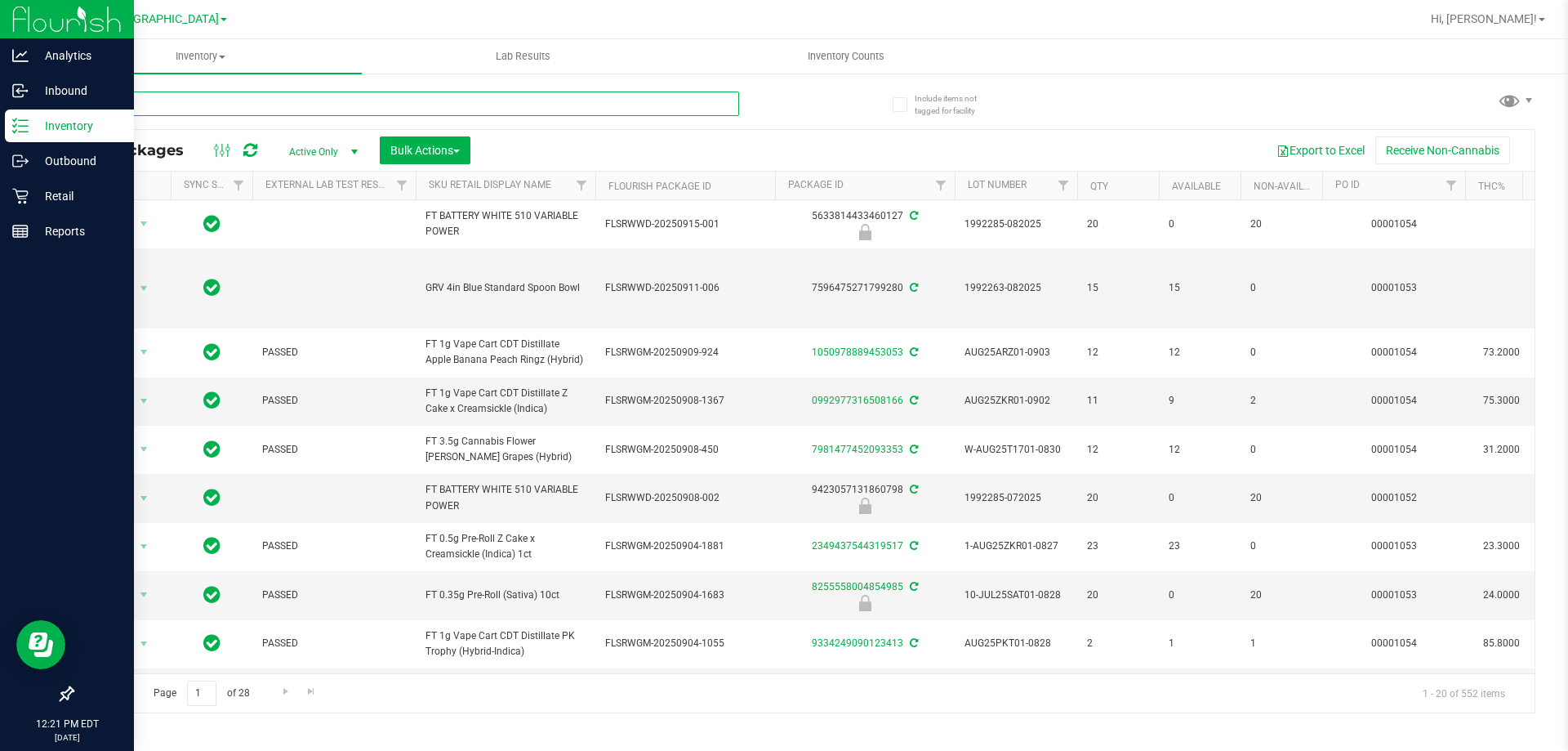
click at [351, 107] on input "text" at bounding box center [405, 103] width 667 height 25
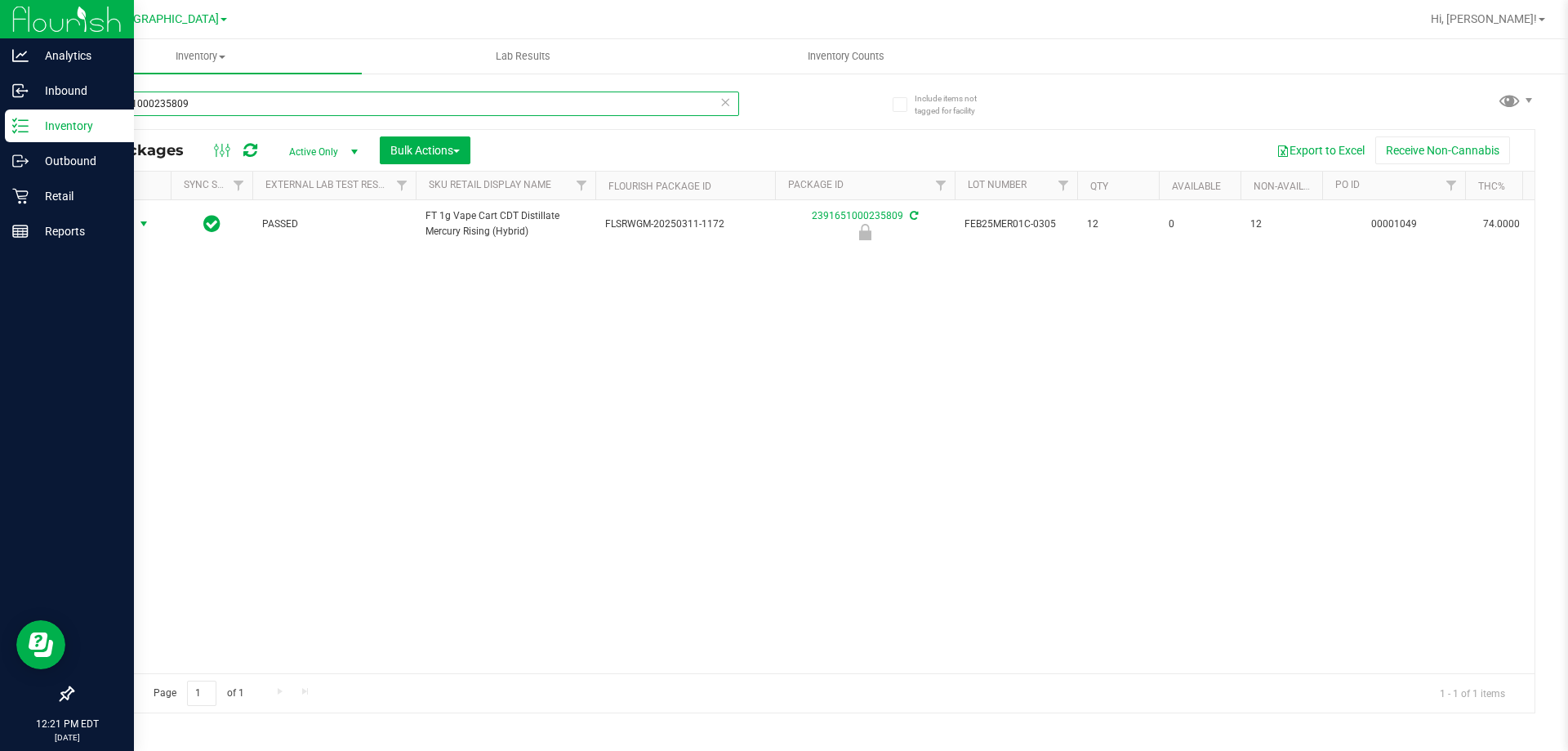
type input "2391651000235809"
click at [143, 231] on span "select" at bounding box center [143, 223] width 13 height 13
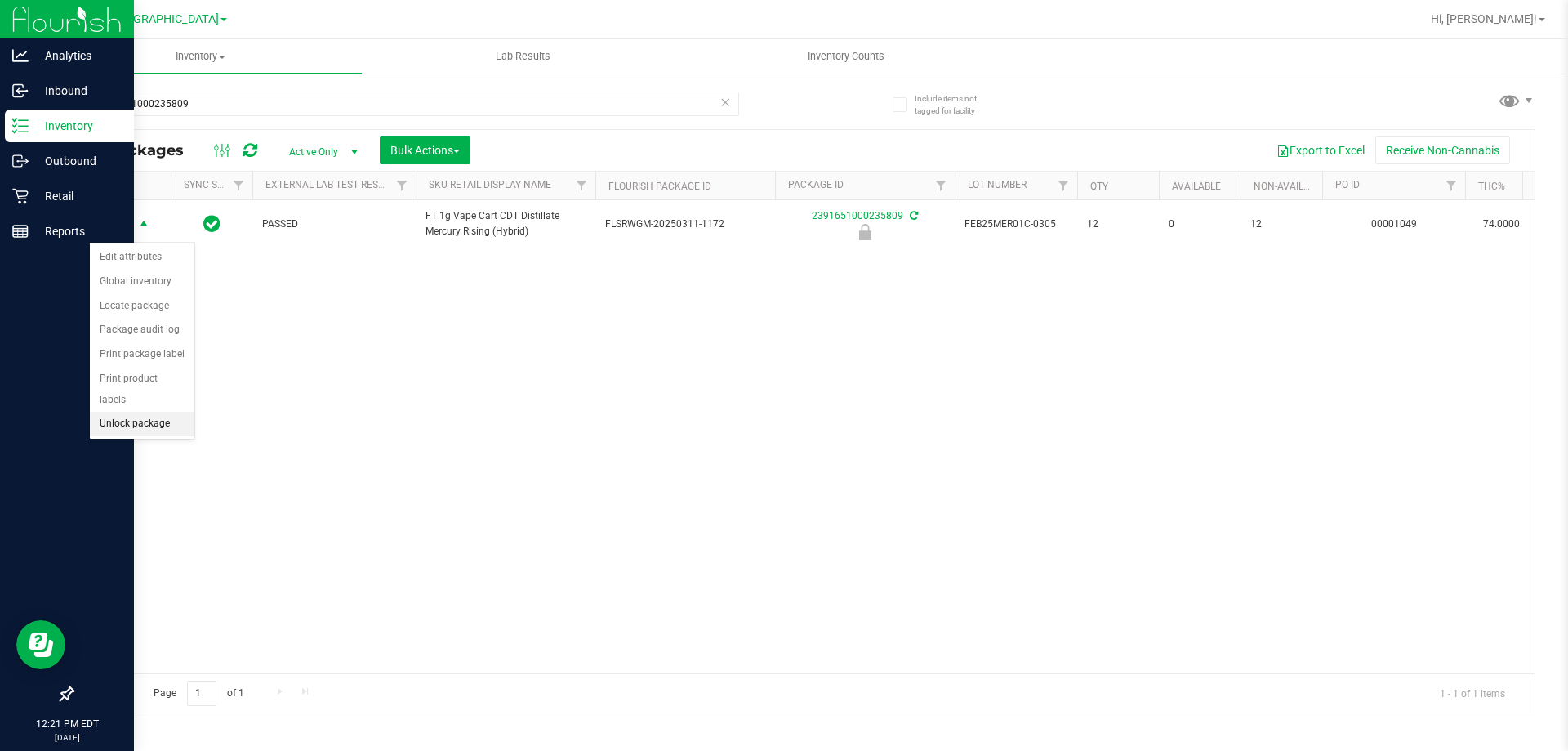
click at [134, 411] on li "Unlock package" at bounding box center [142, 423] width 105 height 25
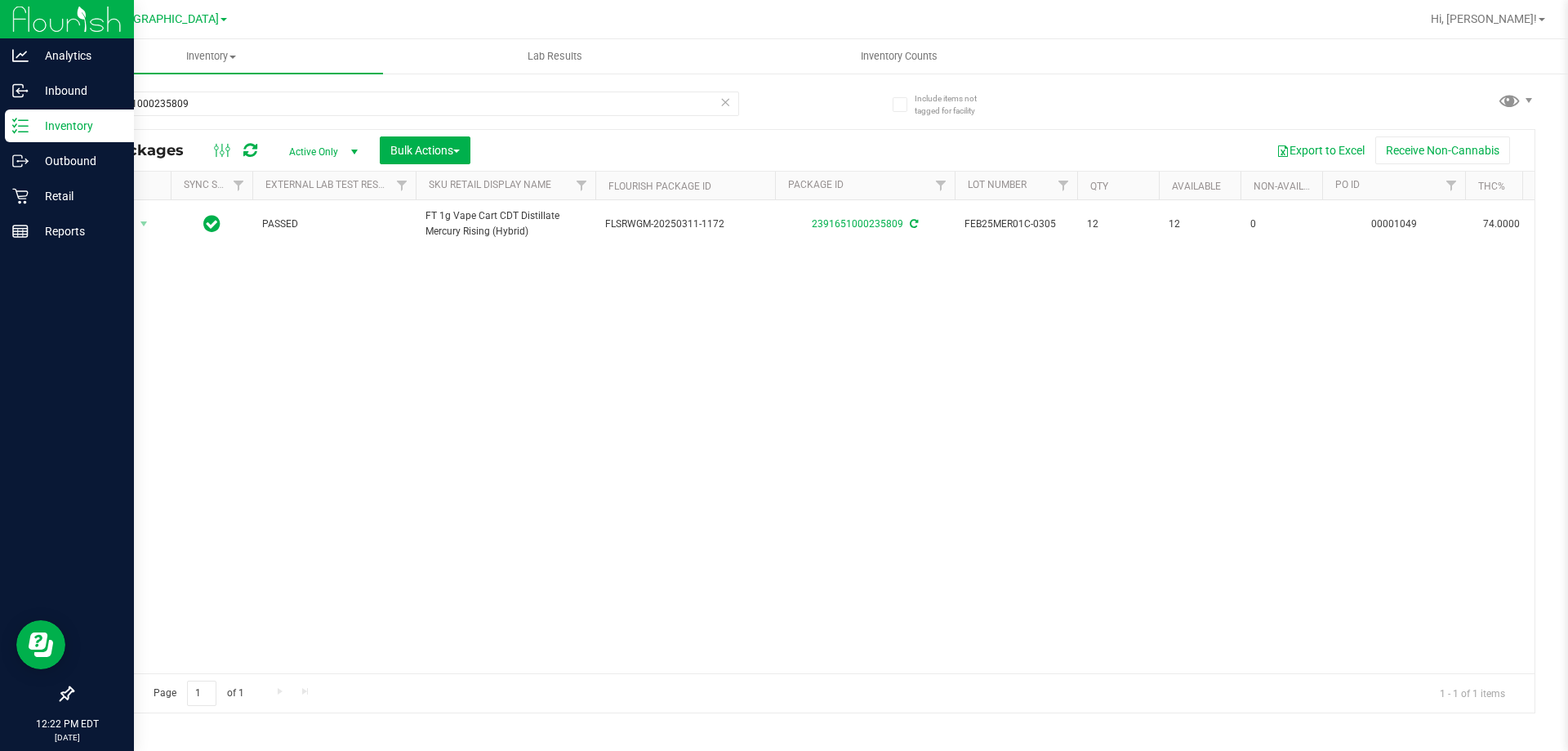
click at [723, 110] on icon at bounding box center [724, 100] width 11 height 20
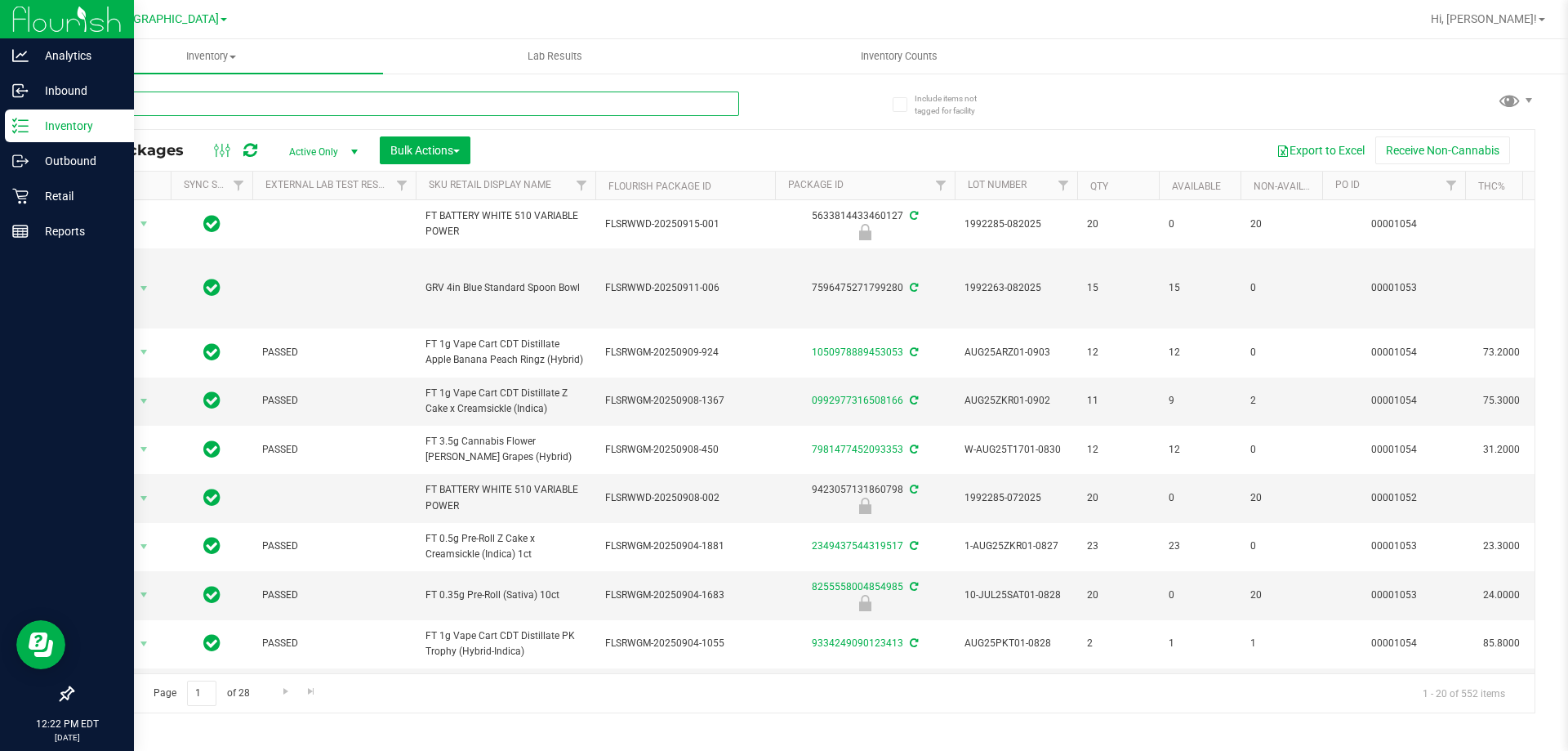
click at [591, 109] on input "text" at bounding box center [405, 103] width 667 height 25
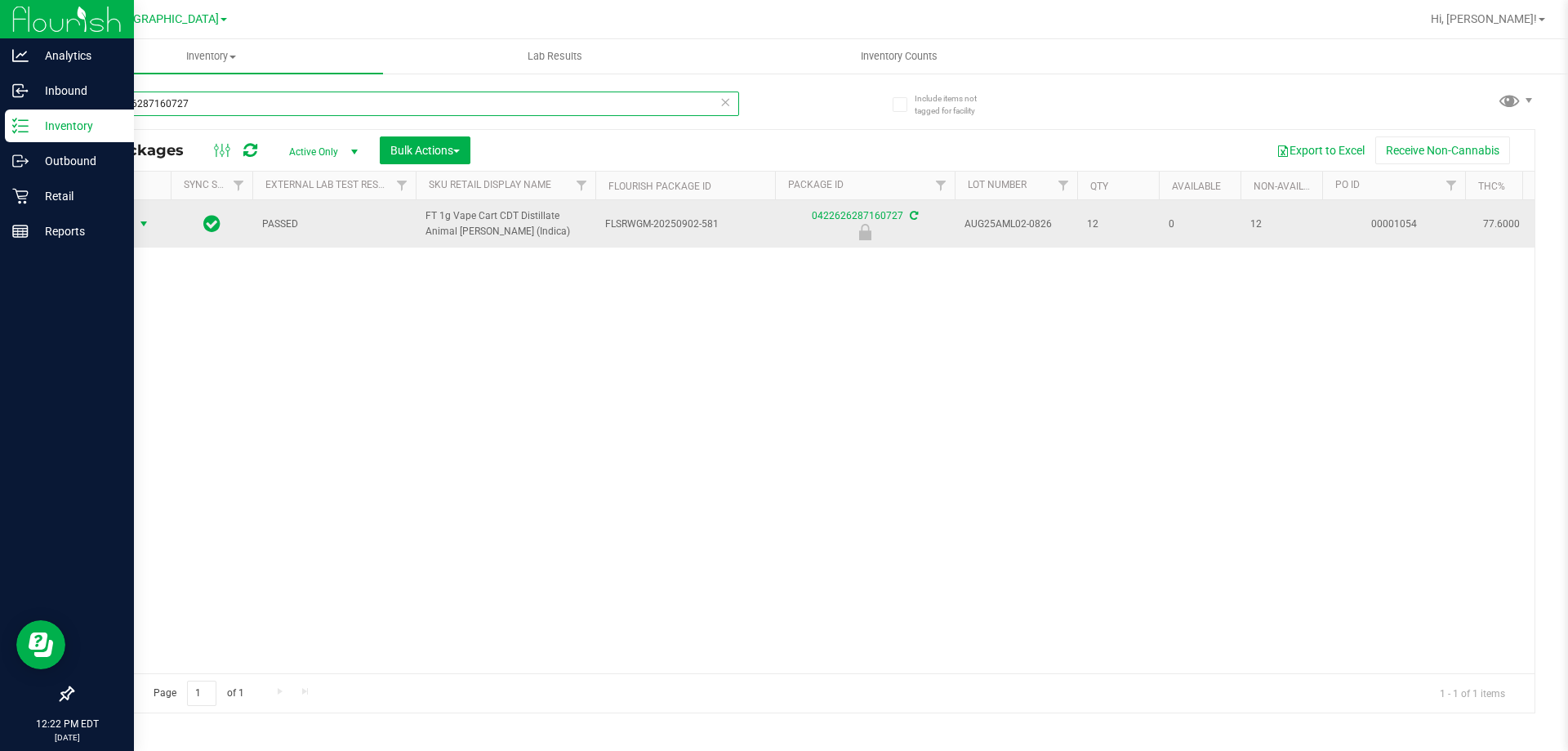
type input "0422626287160727"
click at [150, 221] on span "select" at bounding box center [143, 223] width 13 height 13
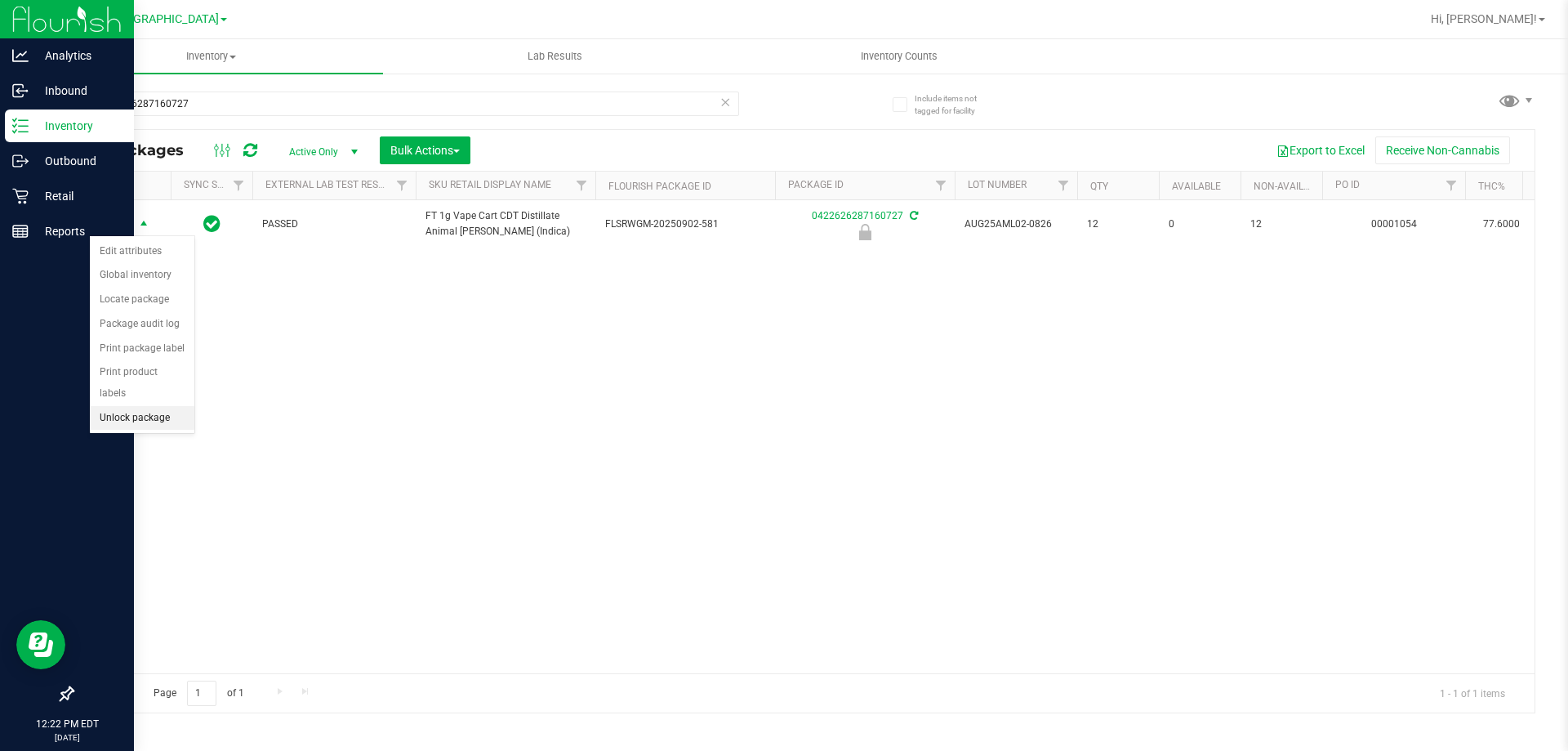
click at [164, 406] on li "Unlock package" at bounding box center [142, 418] width 105 height 25
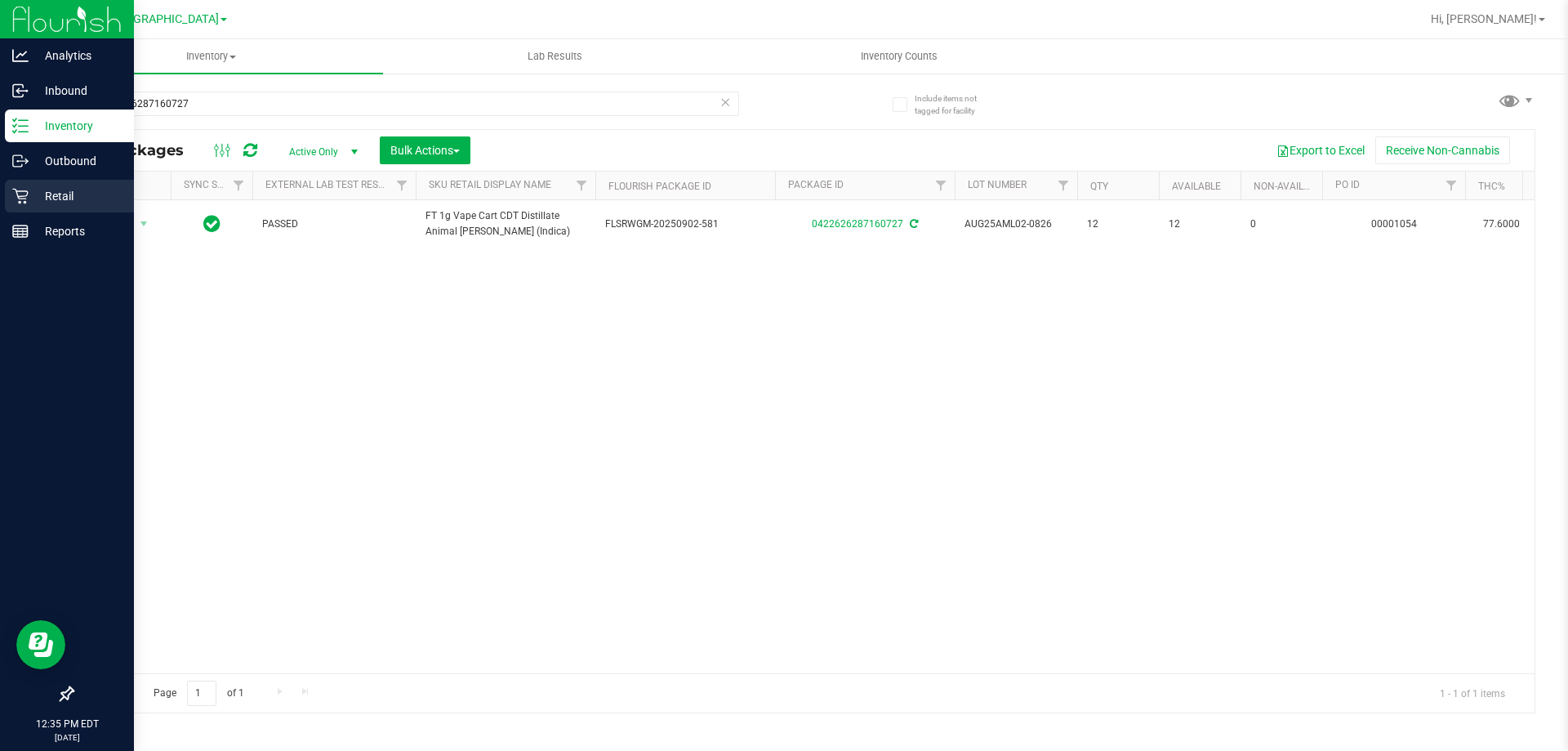
click at [51, 188] on p "Retail" at bounding box center [77, 196] width 98 height 20
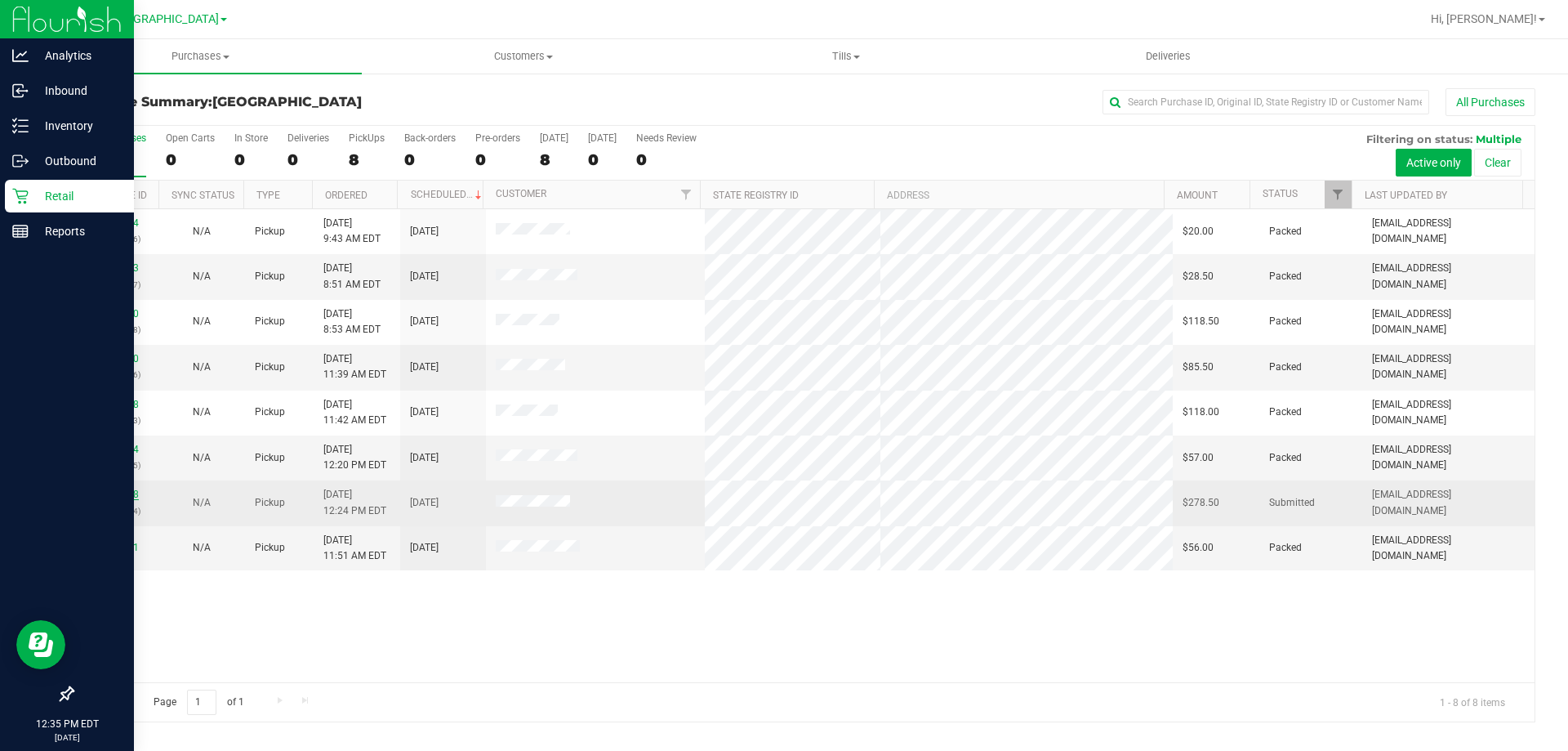
click at [117, 490] on link "11973698" at bounding box center [116, 494] width 46 height 11
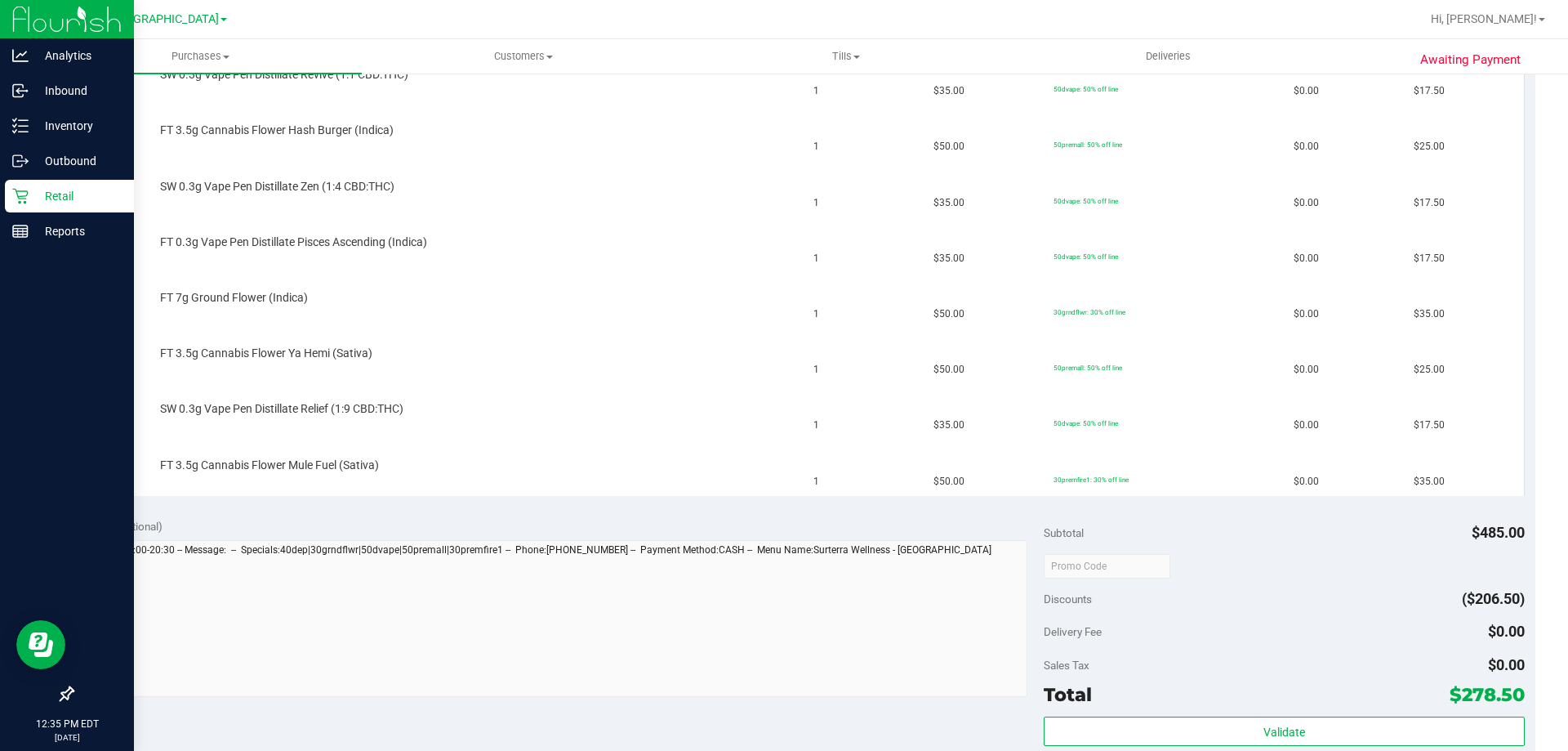
scroll to position [817, 0]
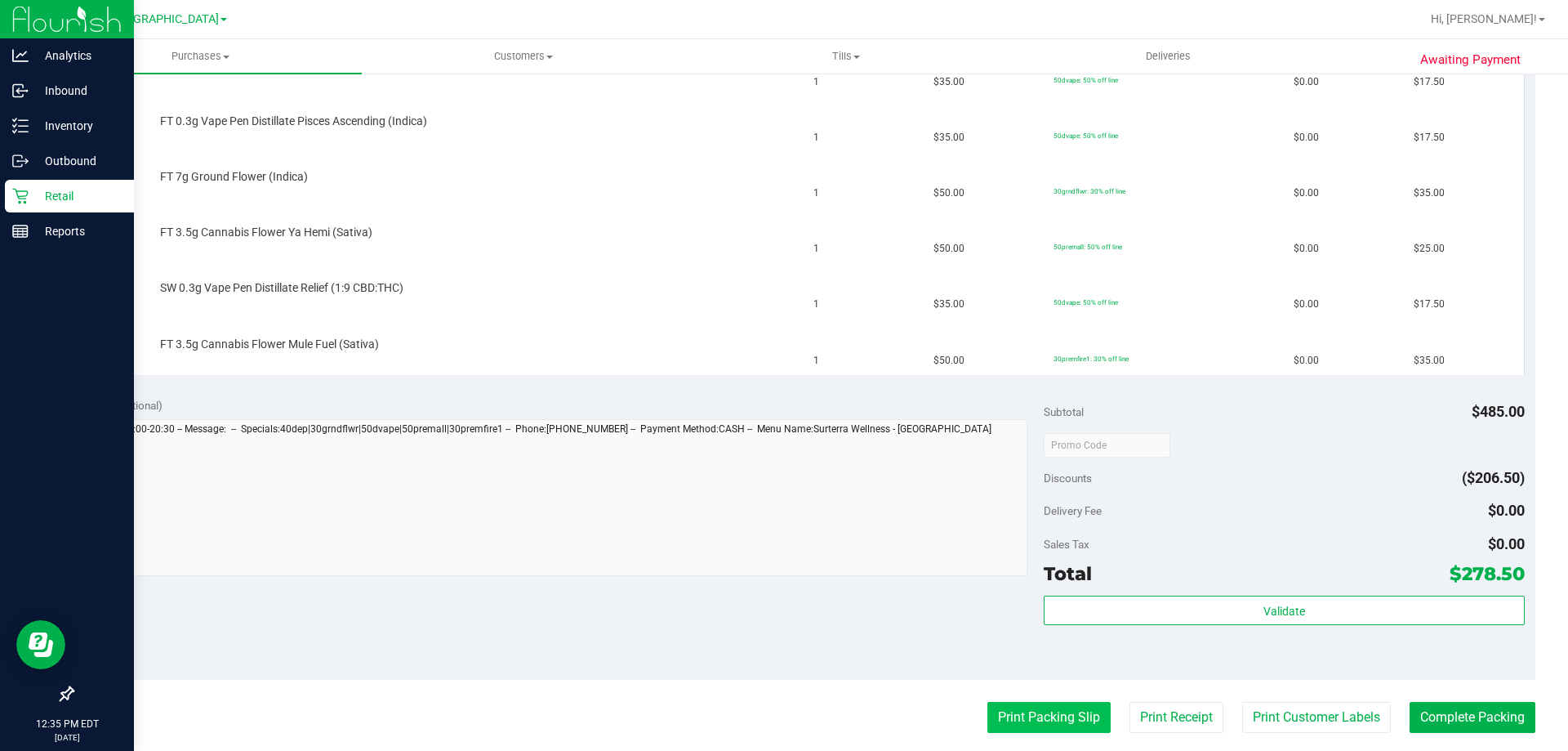
click at [1041, 702] on button "Print Packing Slip" at bounding box center [1049, 717] width 123 height 31
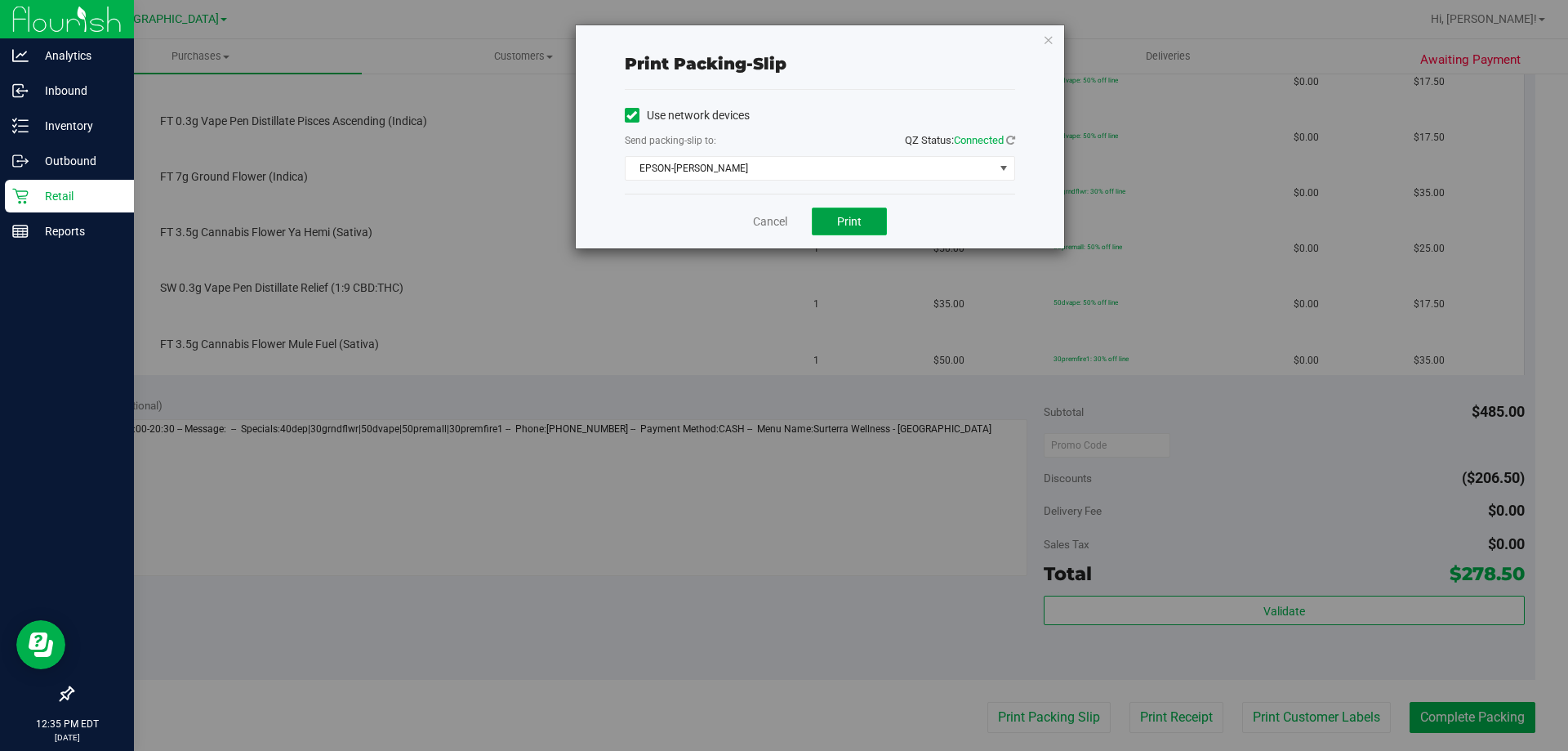
click at [846, 228] on button "Print" at bounding box center [849, 221] width 75 height 28
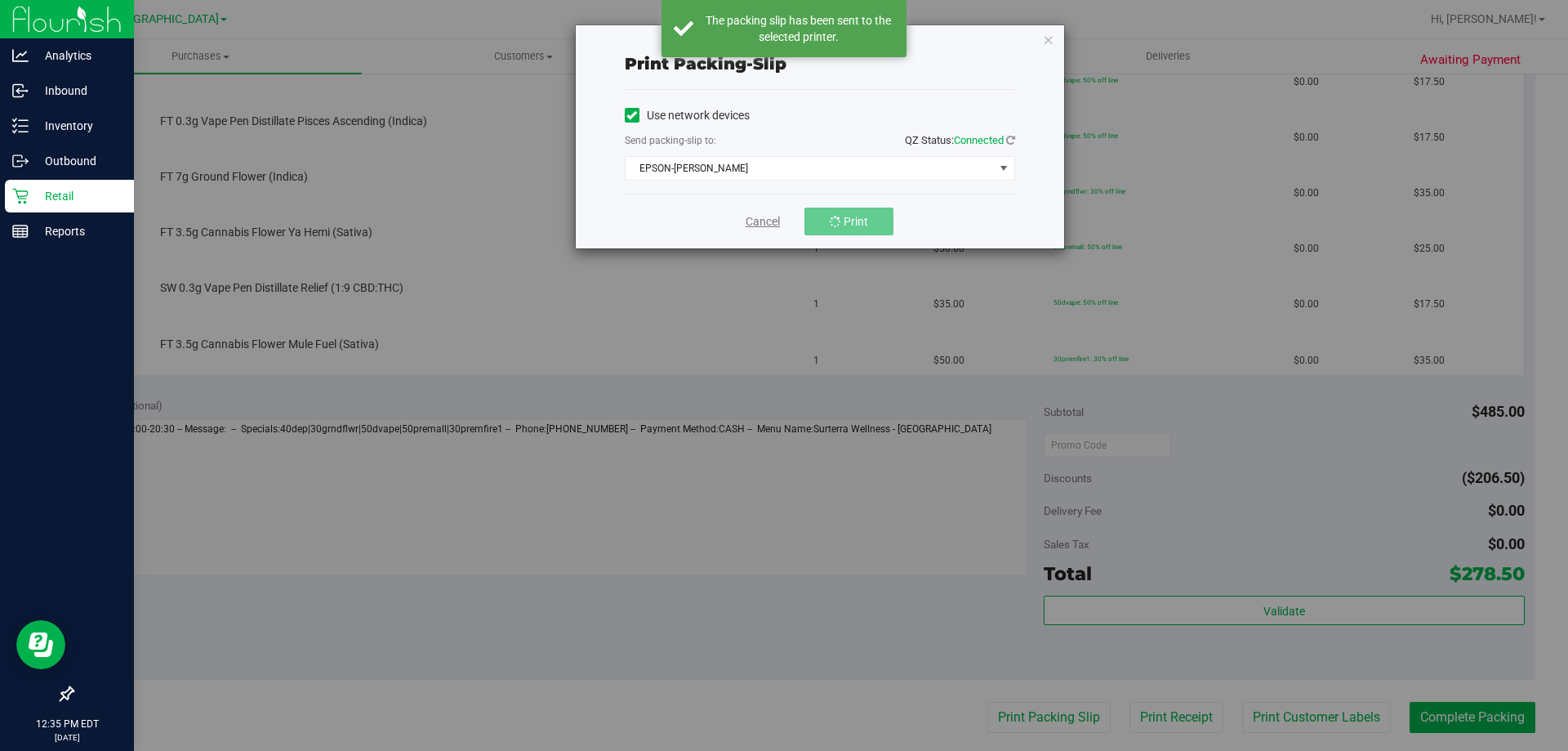
click at [759, 221] on link "Cancel" at bounding box center [763, 221] width 34 height 17
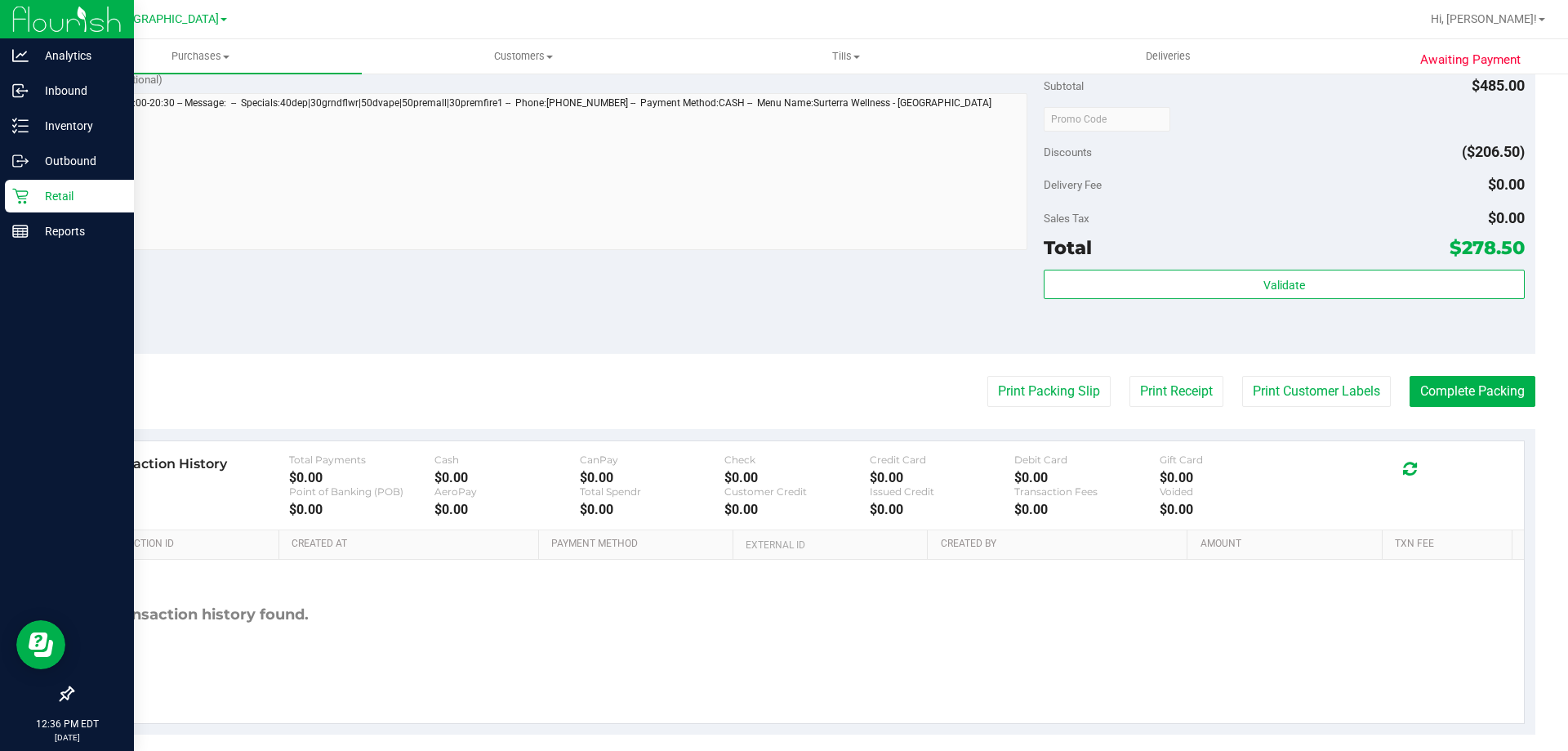
scroll to position [1144, 0]
click at [1021, 382] on button "Print Packing Slip" at bounding box center [1049, 390] width 123 height 31
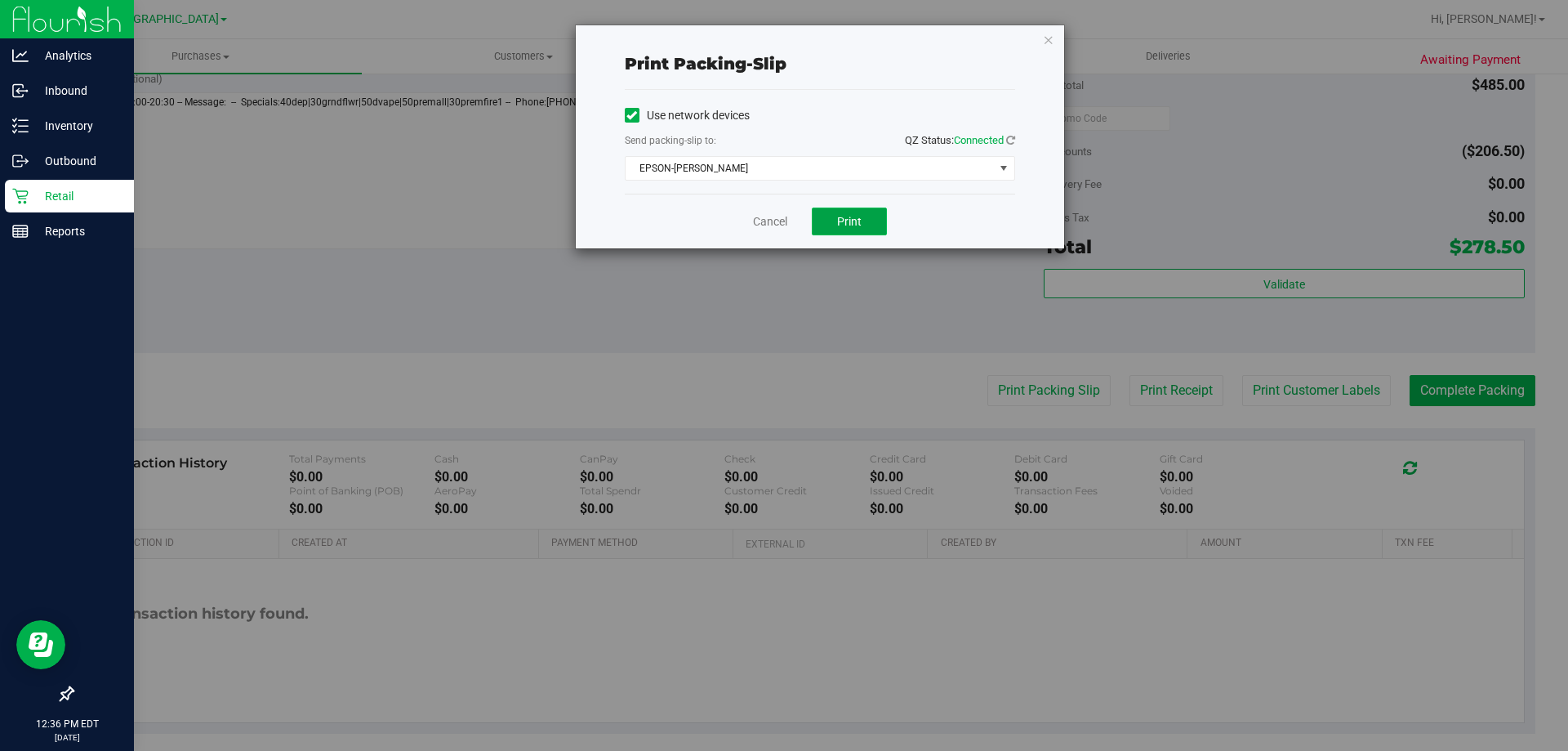
click at [844, 225] on span "Print" at bounding box center [849, 221] width 25 height 13
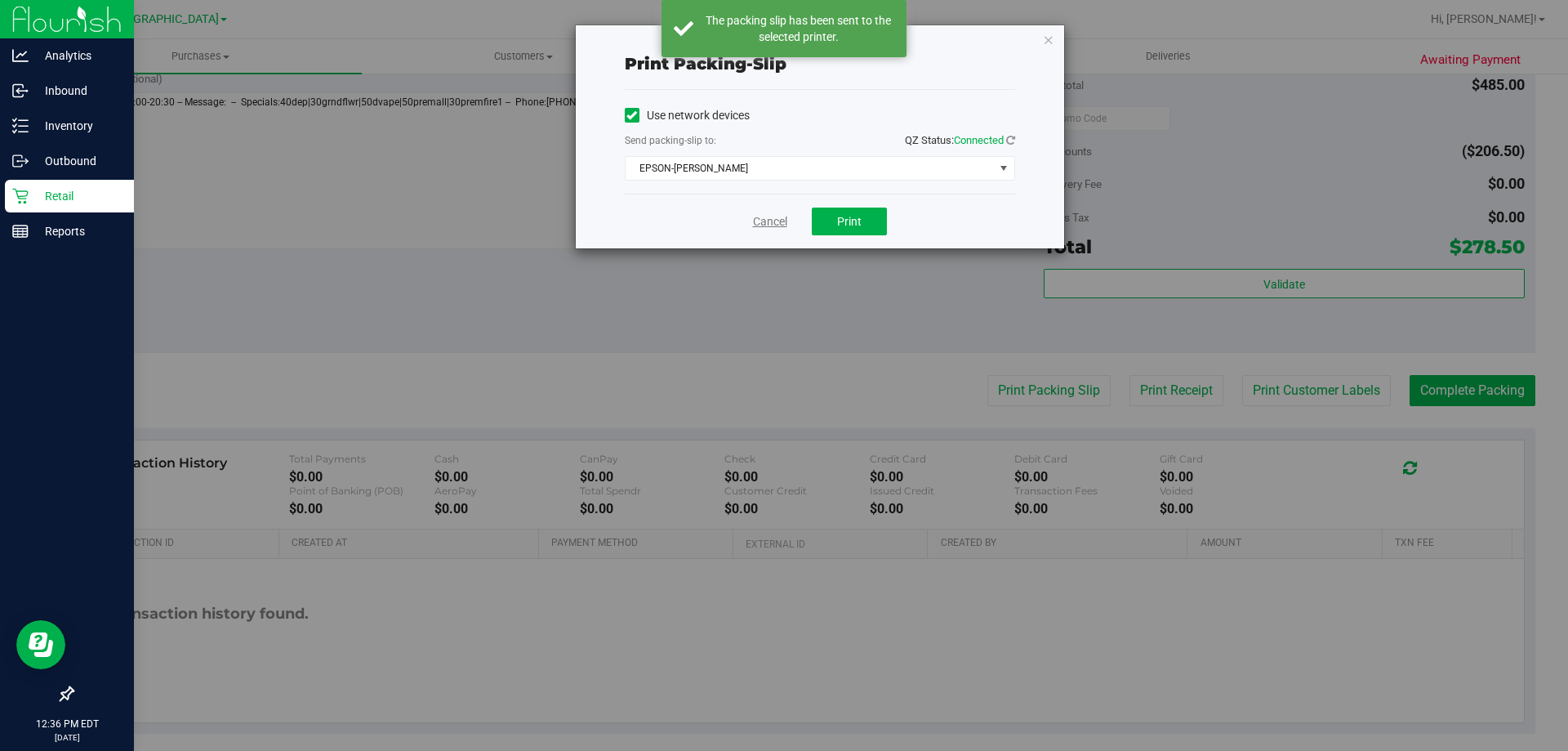
click at [773, 227] on link "Cancel" at bounding box center [770, 221] width 34 height 17
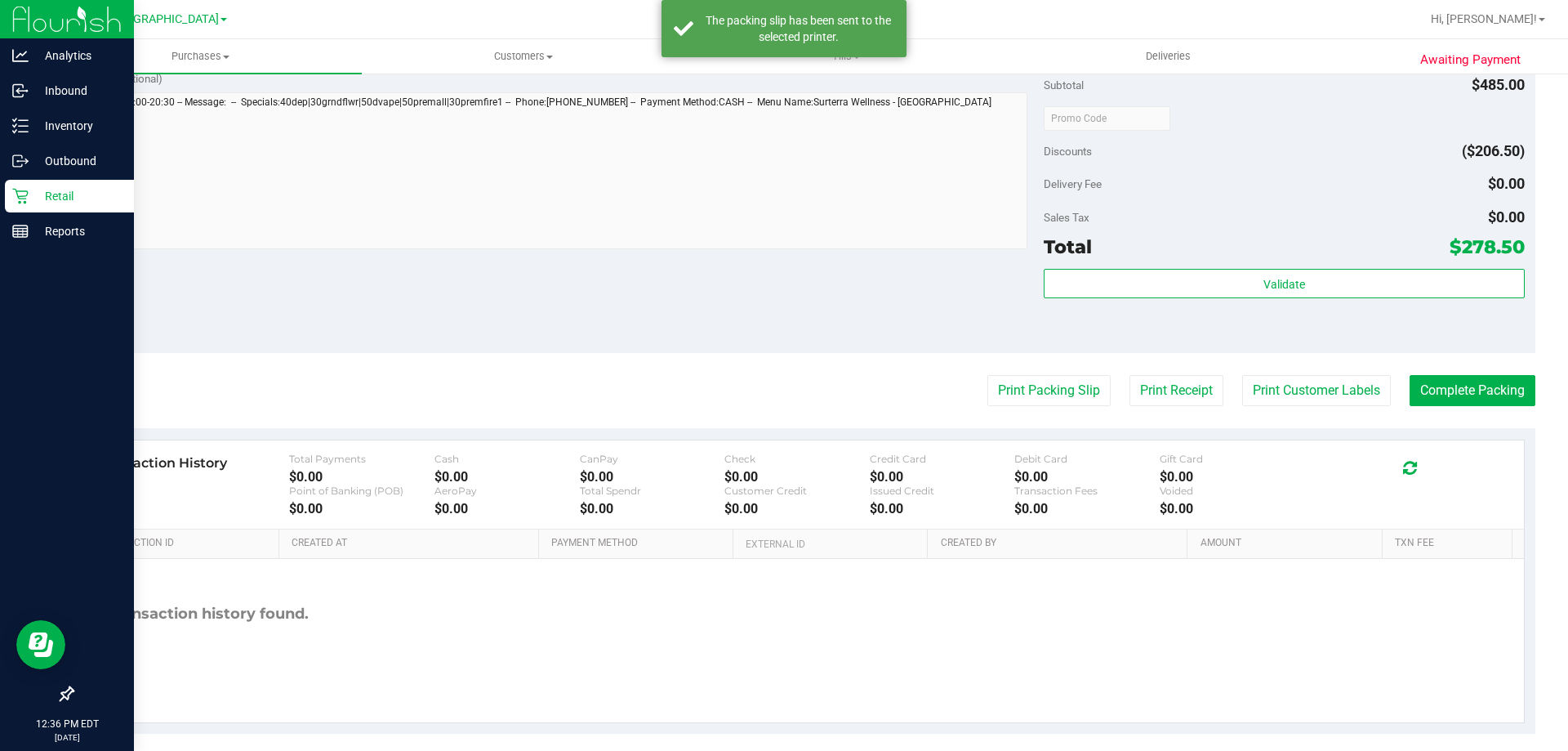
click at [26, 192] on icon at bounding box center [20, 196] width 16 height 16
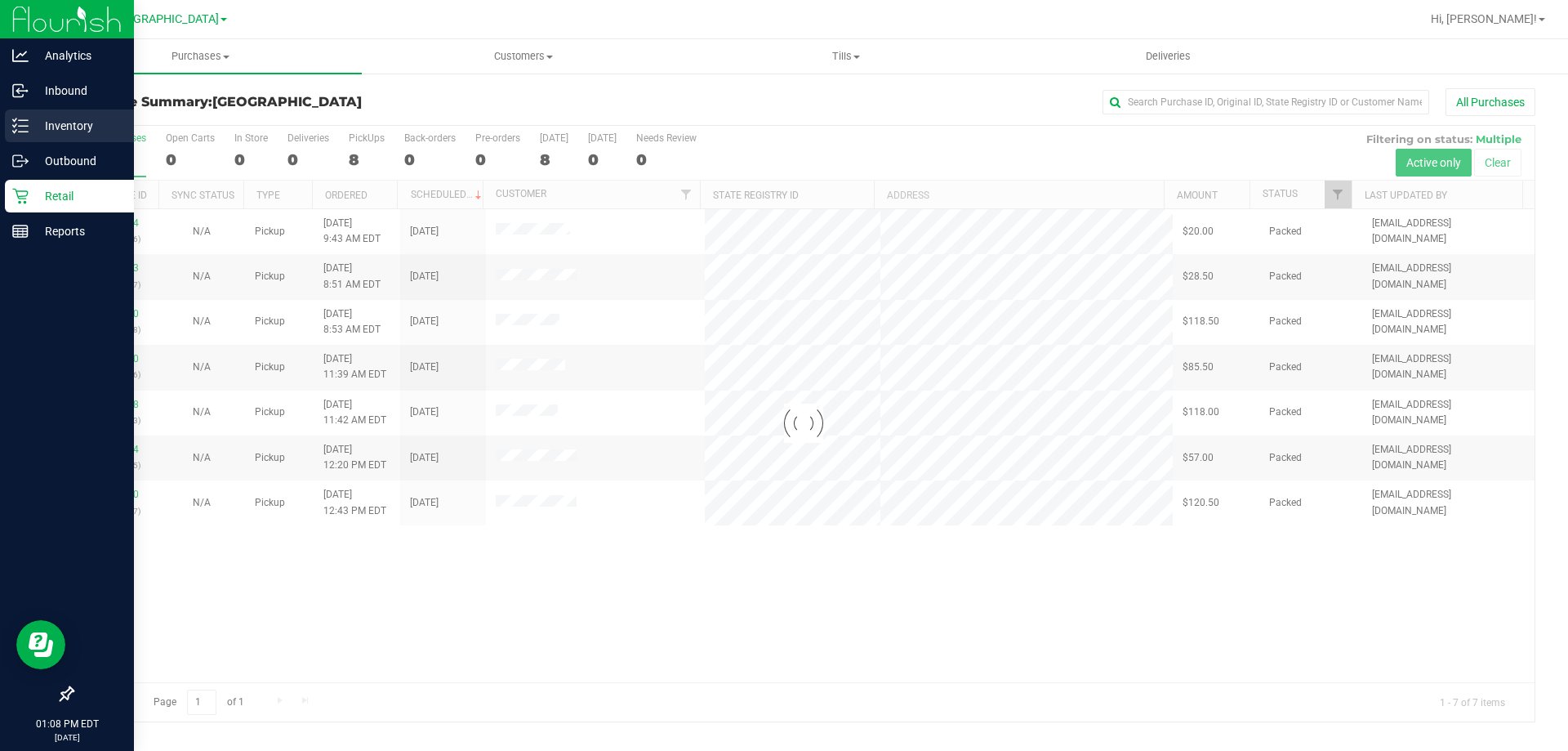
click at [59, 123] on p "Inventory" at bounding box center [77, 125] width 98 height 20
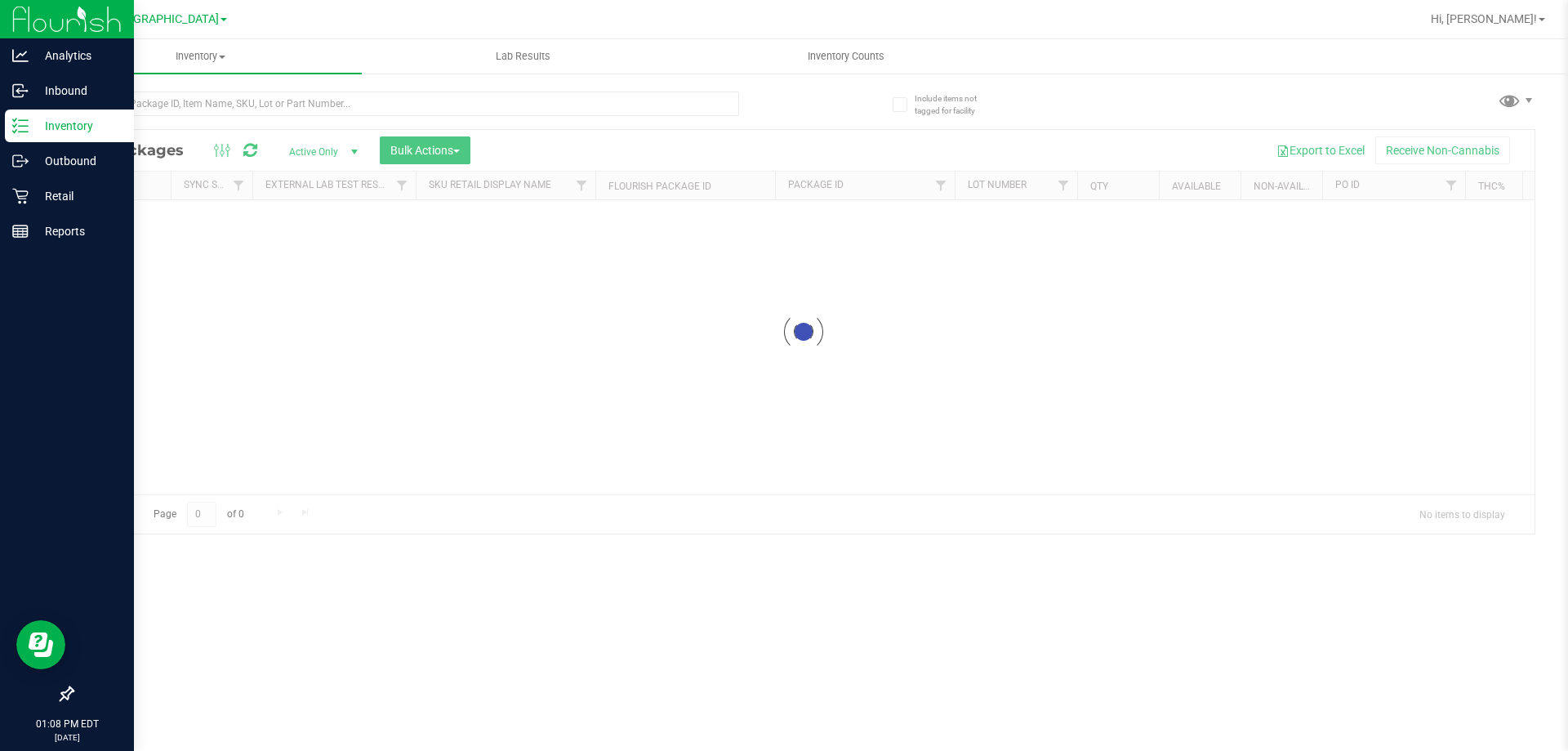
click at [64, 122] on p "Inventory" at bounding box center [77, 125] width 98 height 20
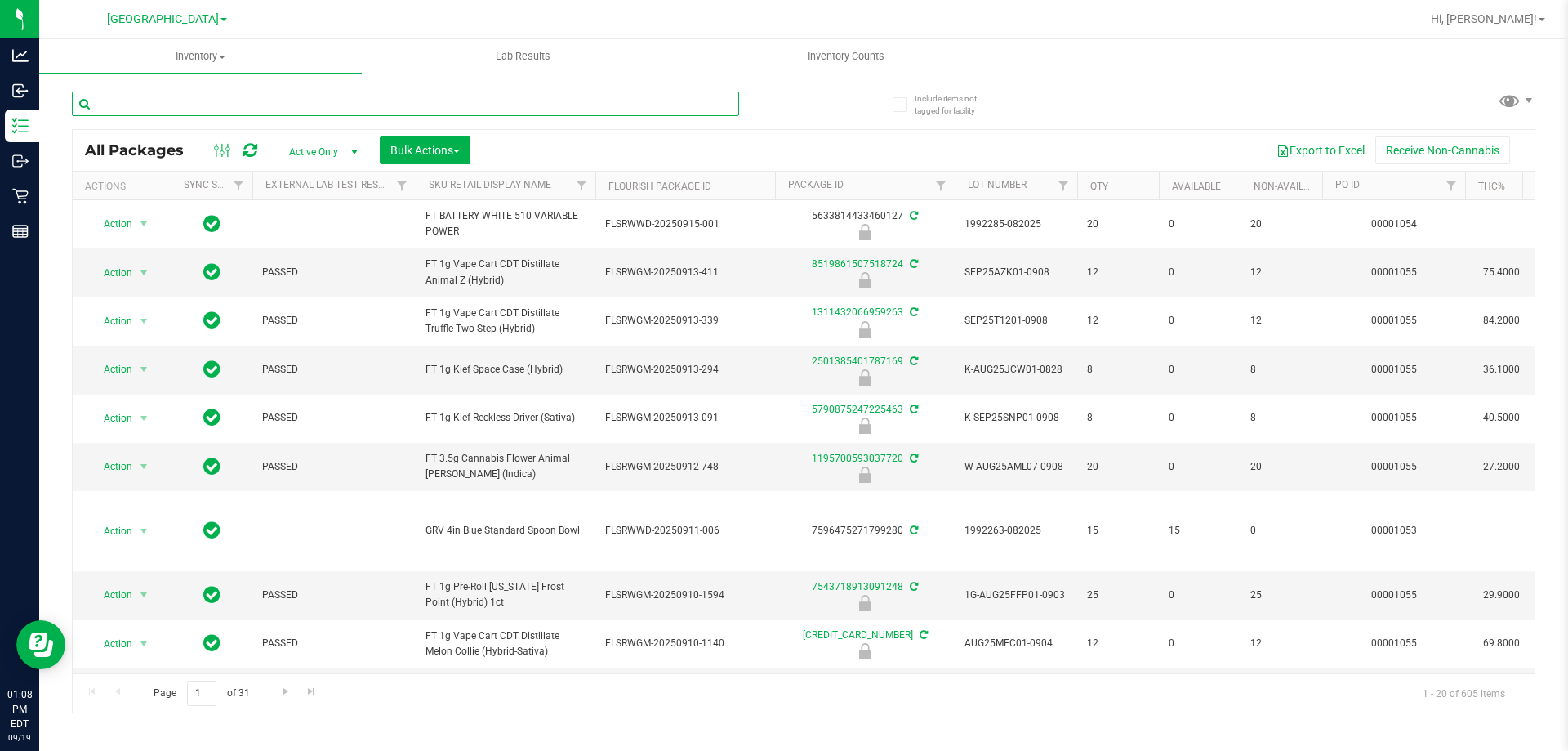
click at [180, 101] on input "text" at bounding box center [405, 103] width 667 height 25
click at [182, 101] on input "text" at bounding box center [405, 103] width 667 height 25
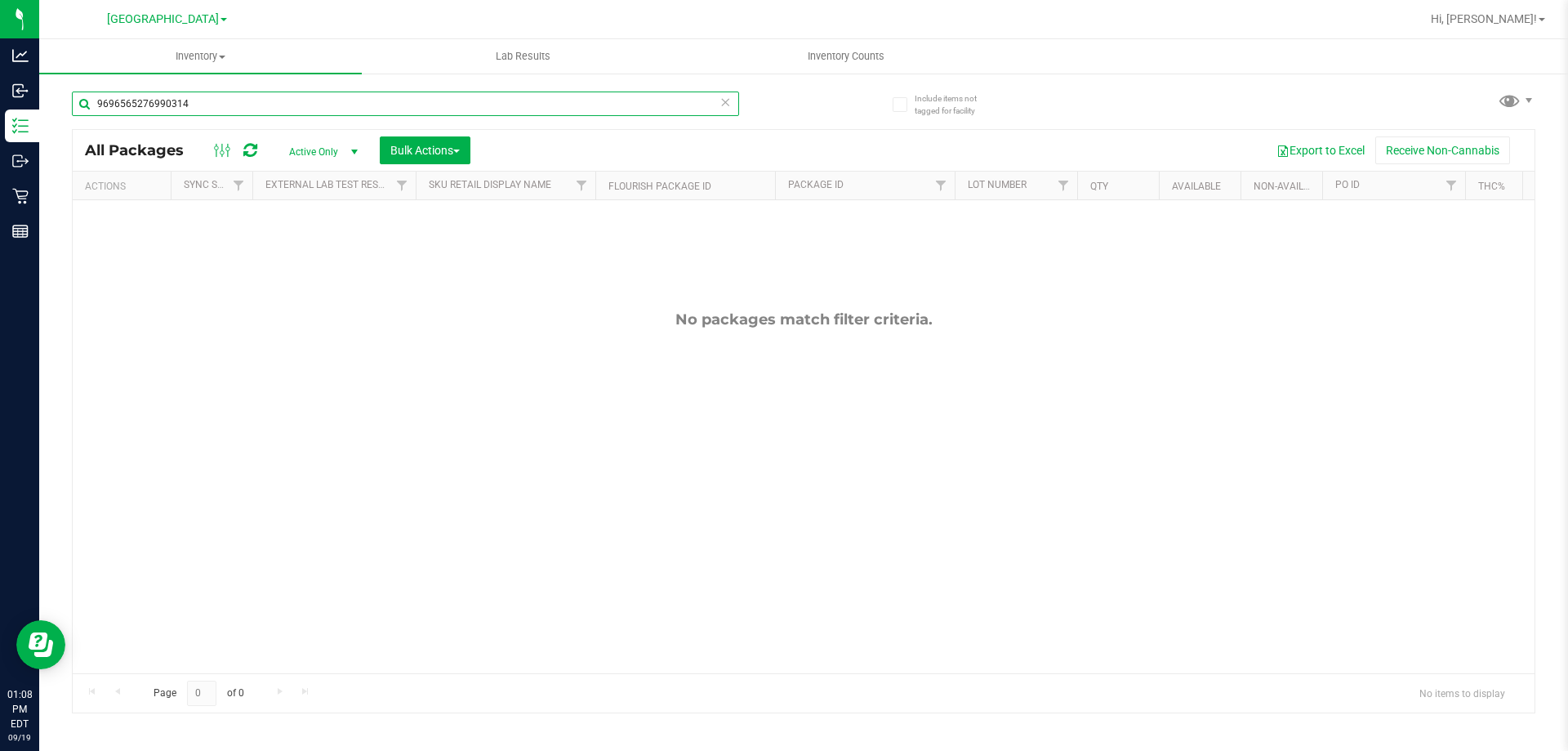
type input "9696565276990314"
click at [724, 106] on icon at bounding box center [724, 100] width 11 height 20
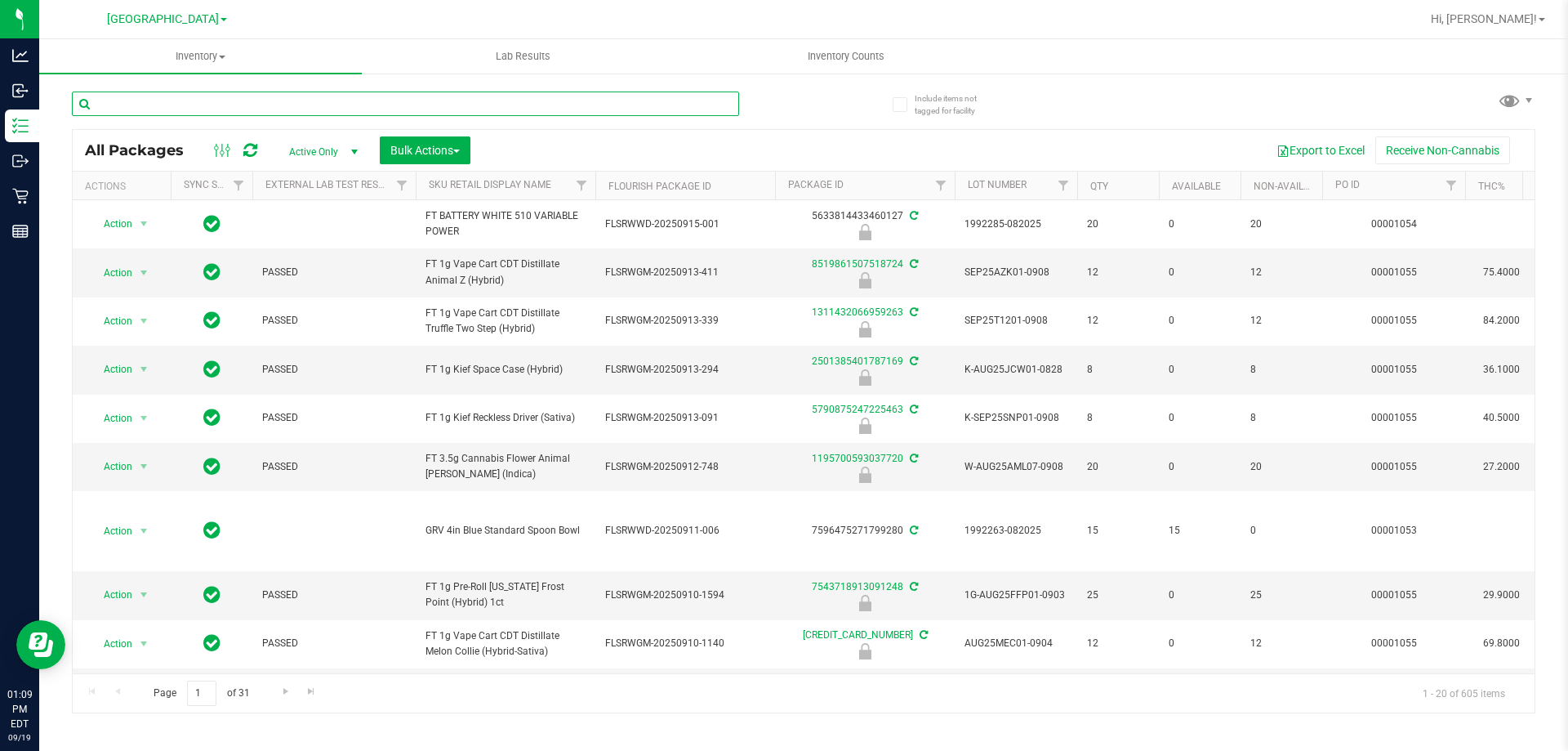
click at [318, 102] on input "text" at bounding box center [405, 103] width 667 height 25
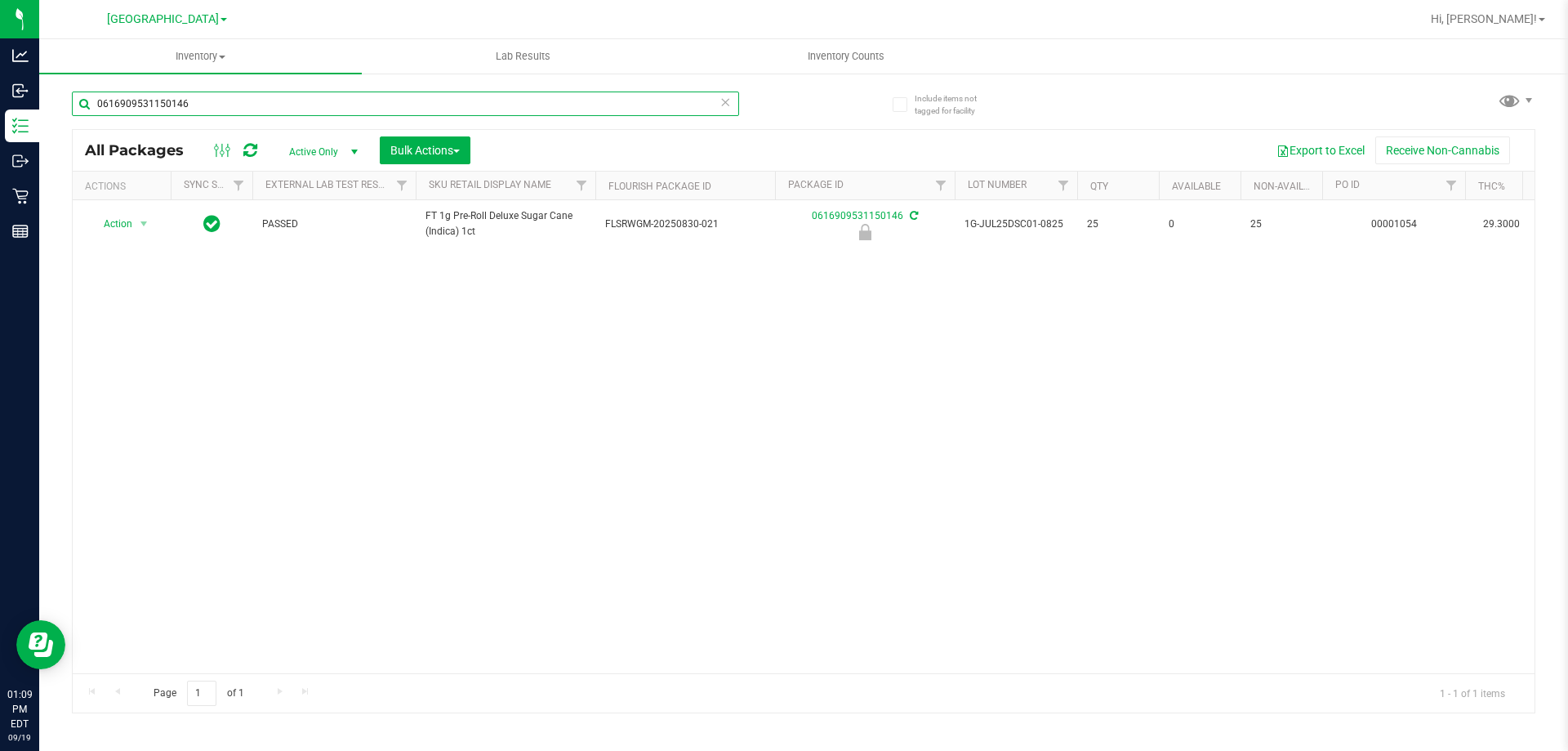
type input "0616909531150146"
click at [309, 378] on div "Action Action Edit attributes Global inventory Locate package Package audit log…" at bounding box center [803, 436] width 1462 height 473
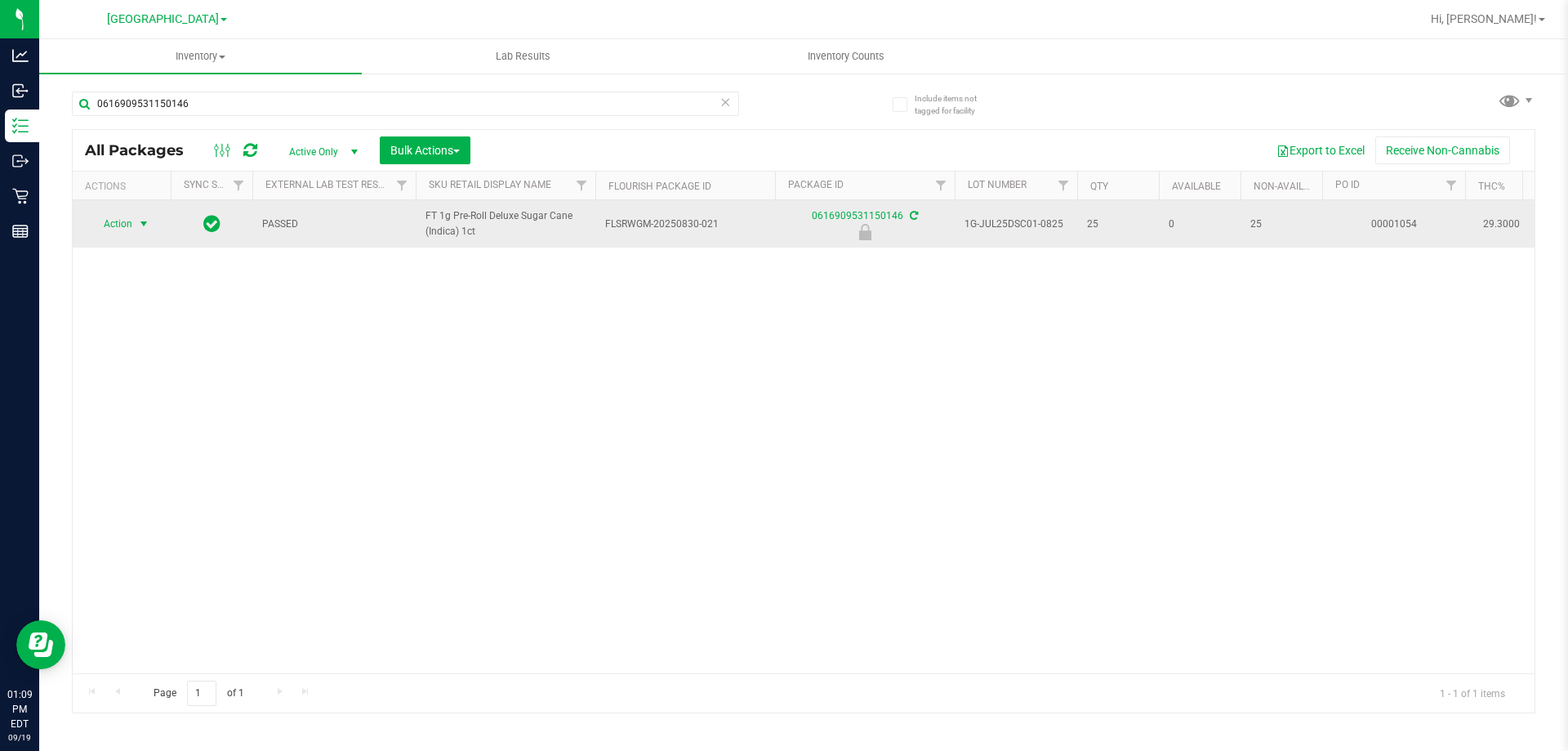
click at [143, 226] on span "select" at bounding box center [143, 223] width 13 height 13
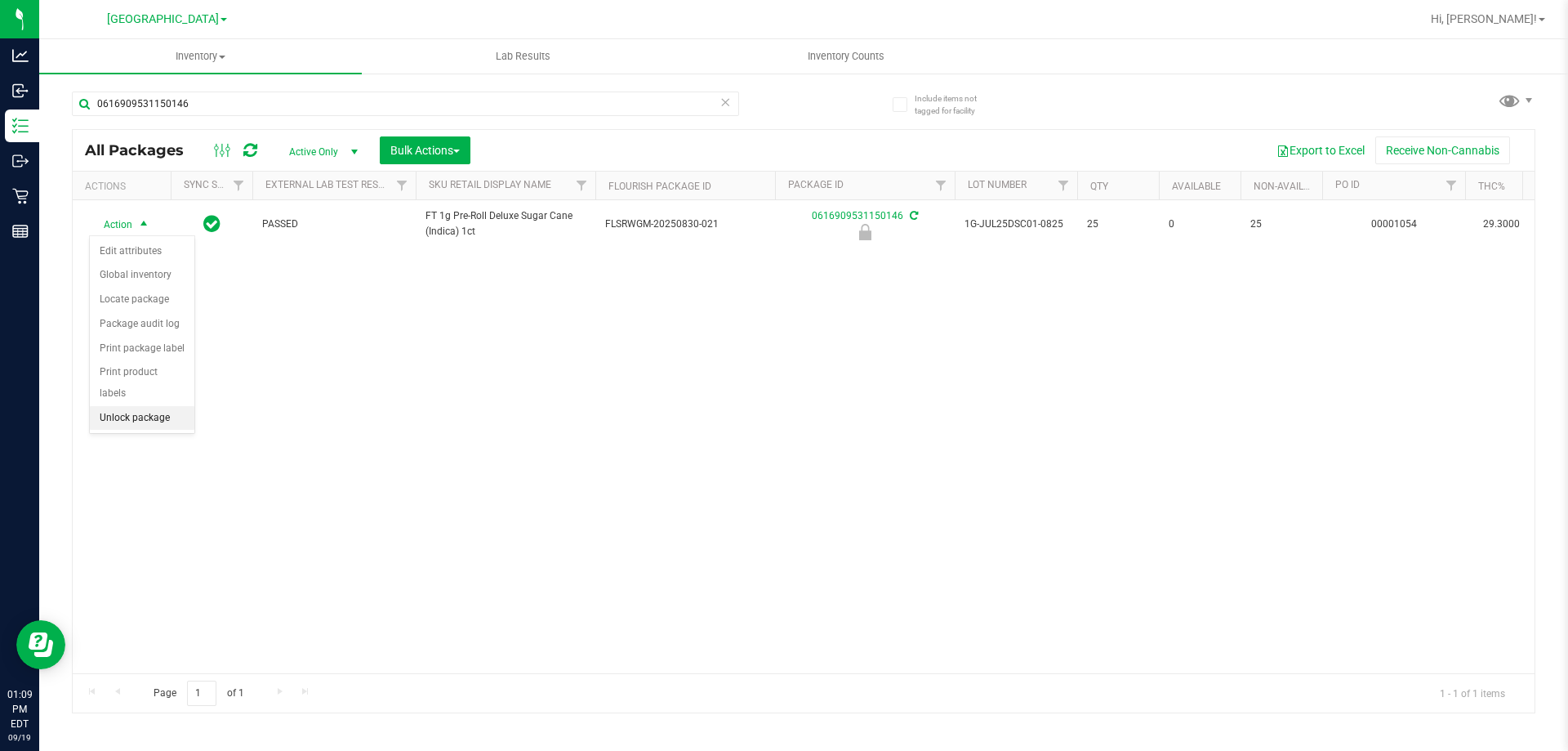
click at [136, 406] on li "Unlock package" at bounding box center [142, 418] width 105 height 25
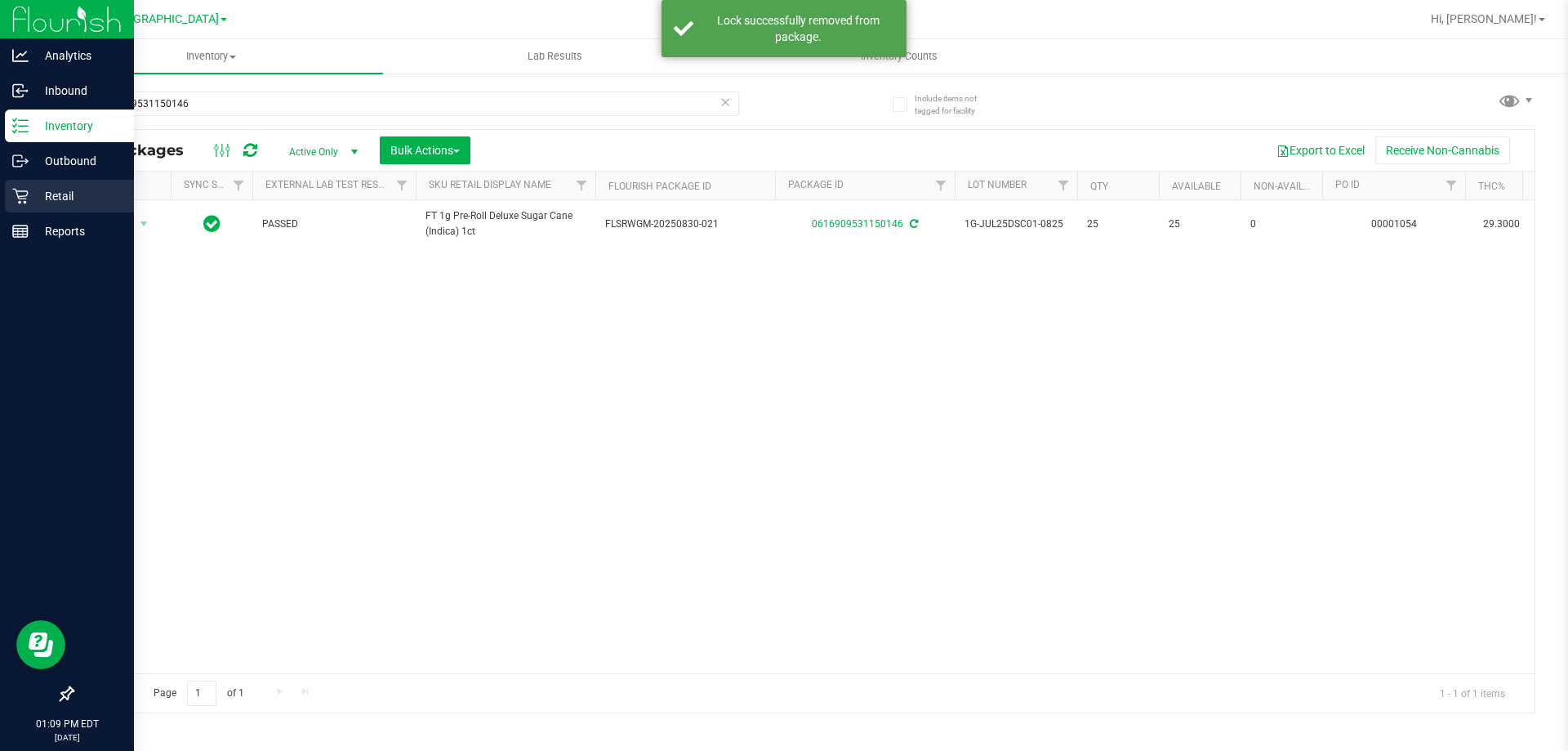
click at [62, 194] on p "Retail" at bounding box center [77, 196] width 98 height 20
